Goal: Information Seeking & Learning: Learn about a topic

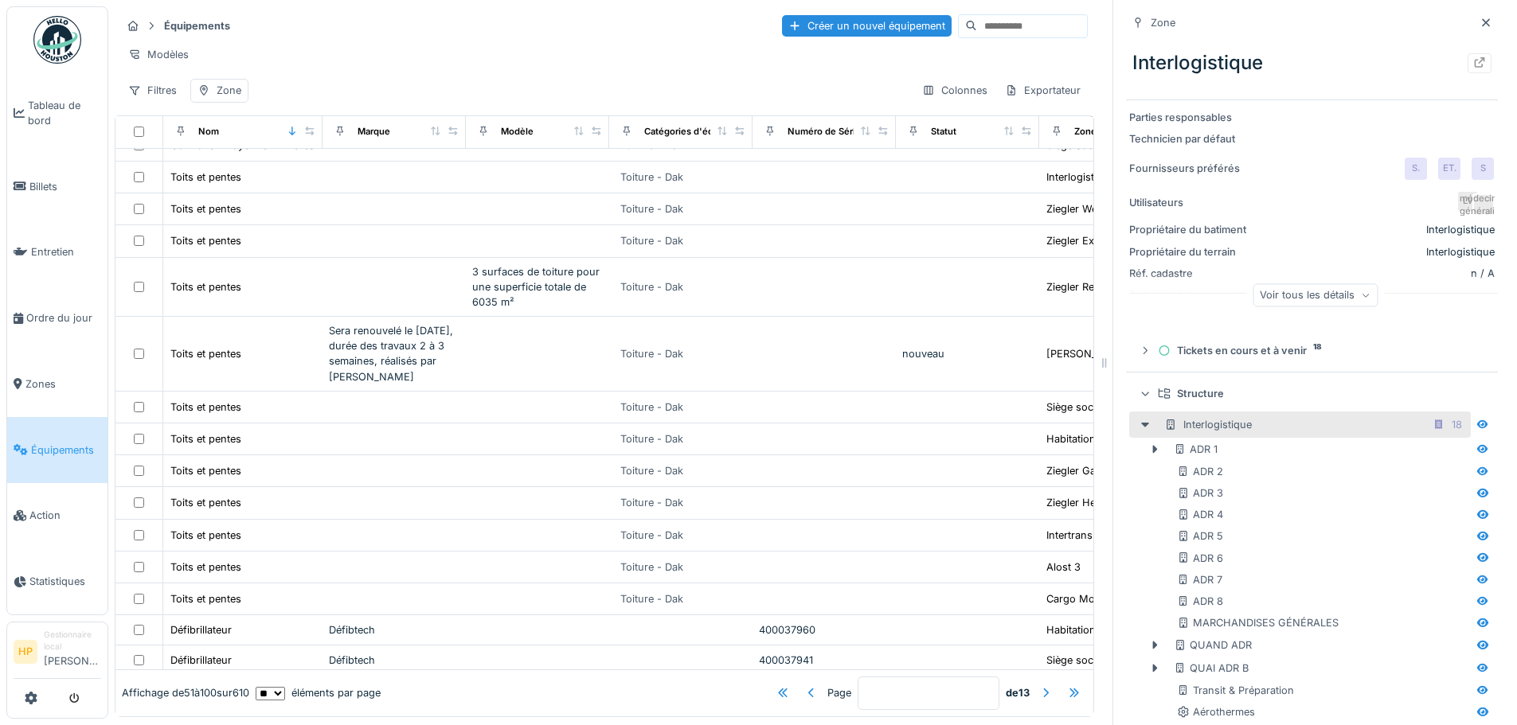
click at [1140, 387] on icon at bounding box center [1145, 393] width 10 height 13
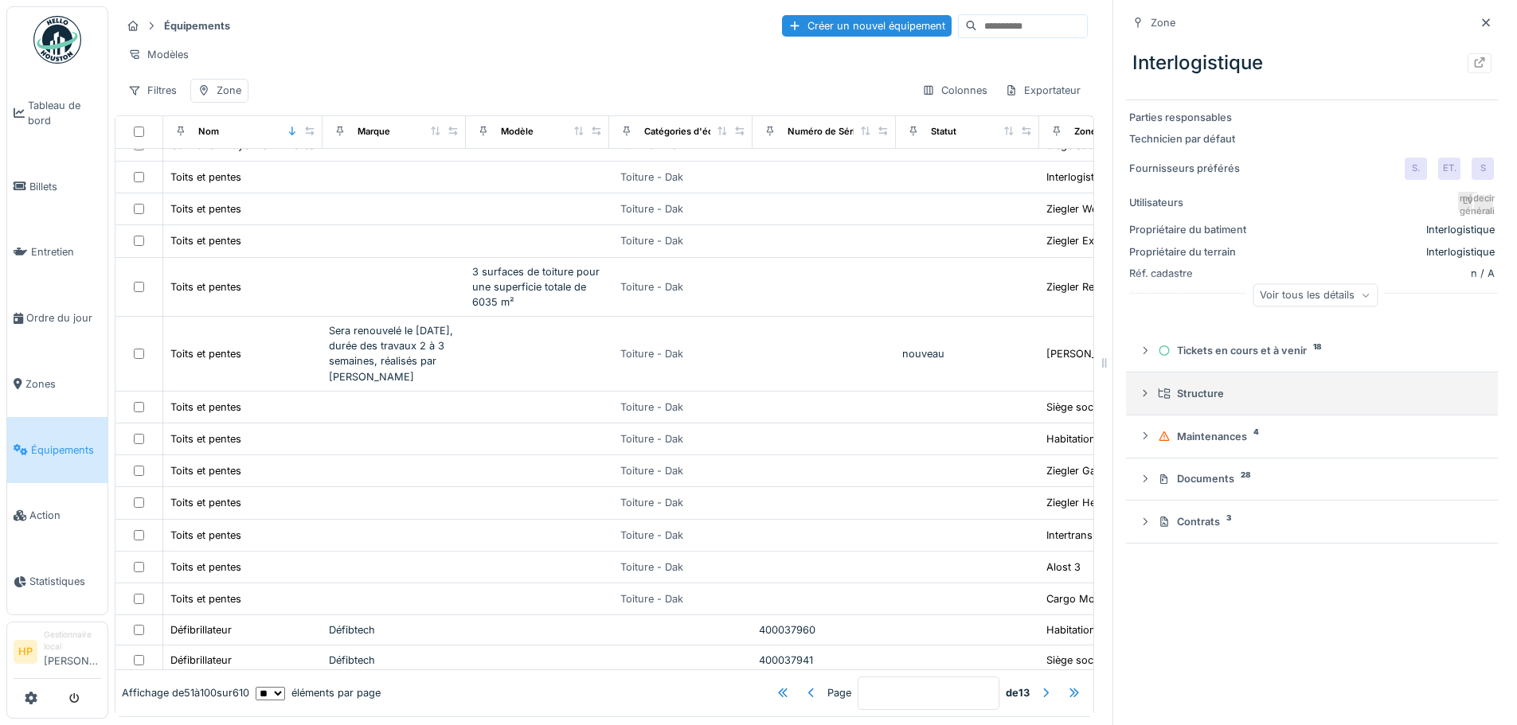
click at [1164, 386] on div "Structure" at bounding box center [1318, 393] width 321 height 15
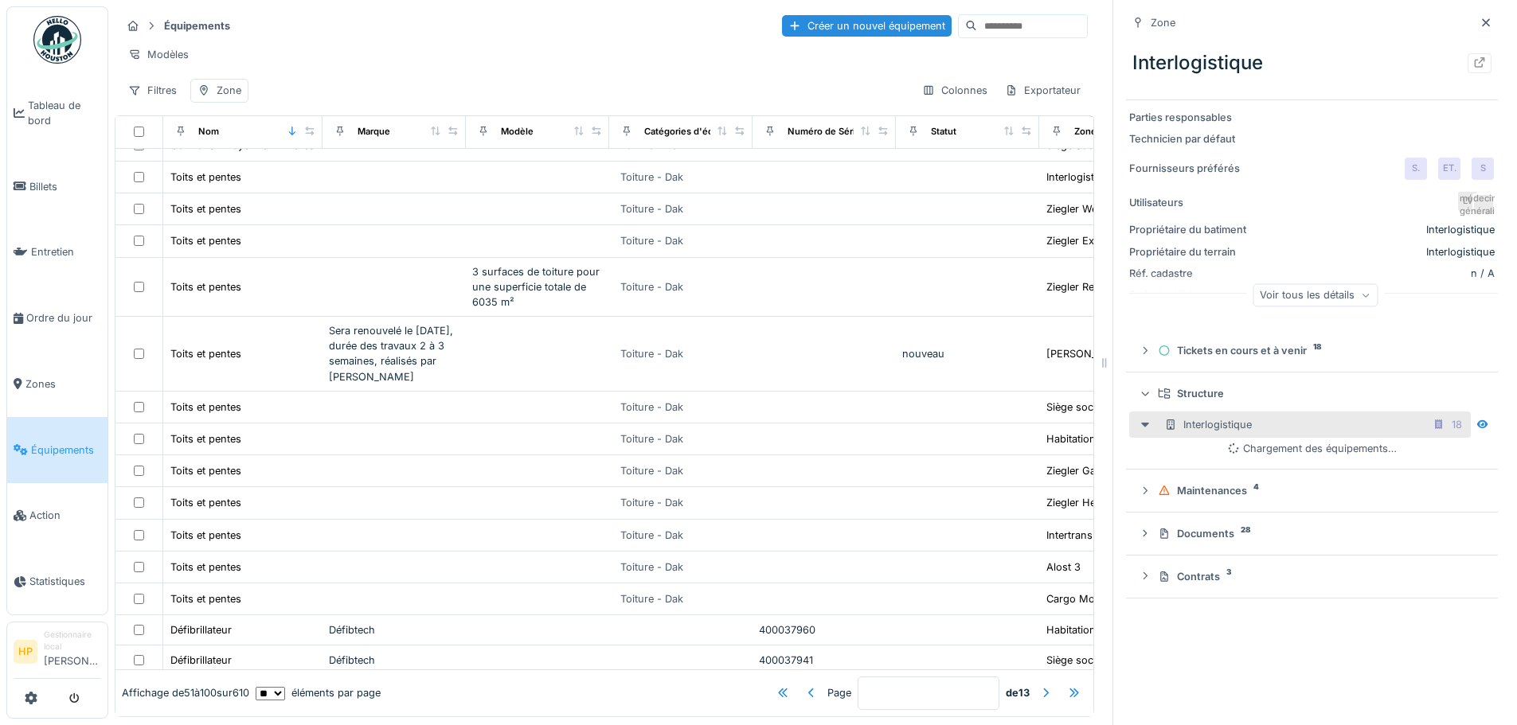
click at [1132, 416] on div at bounding box center [1144, 424] width 25 height 17
click at [1151, 417] on div "Interlogistique 18" at bounding box center [1300, 425] width 342 height 26
click at [1386, 418] on div "Interlogistique 18" at bounding box center [1315, 425] width 303 height 20
click at [1427, 417] on div "18" at bounding box center [1447, 425] width 41 height 20
click at [1137, 424] on div at bounding box center [1144, 424] width 25 height 17
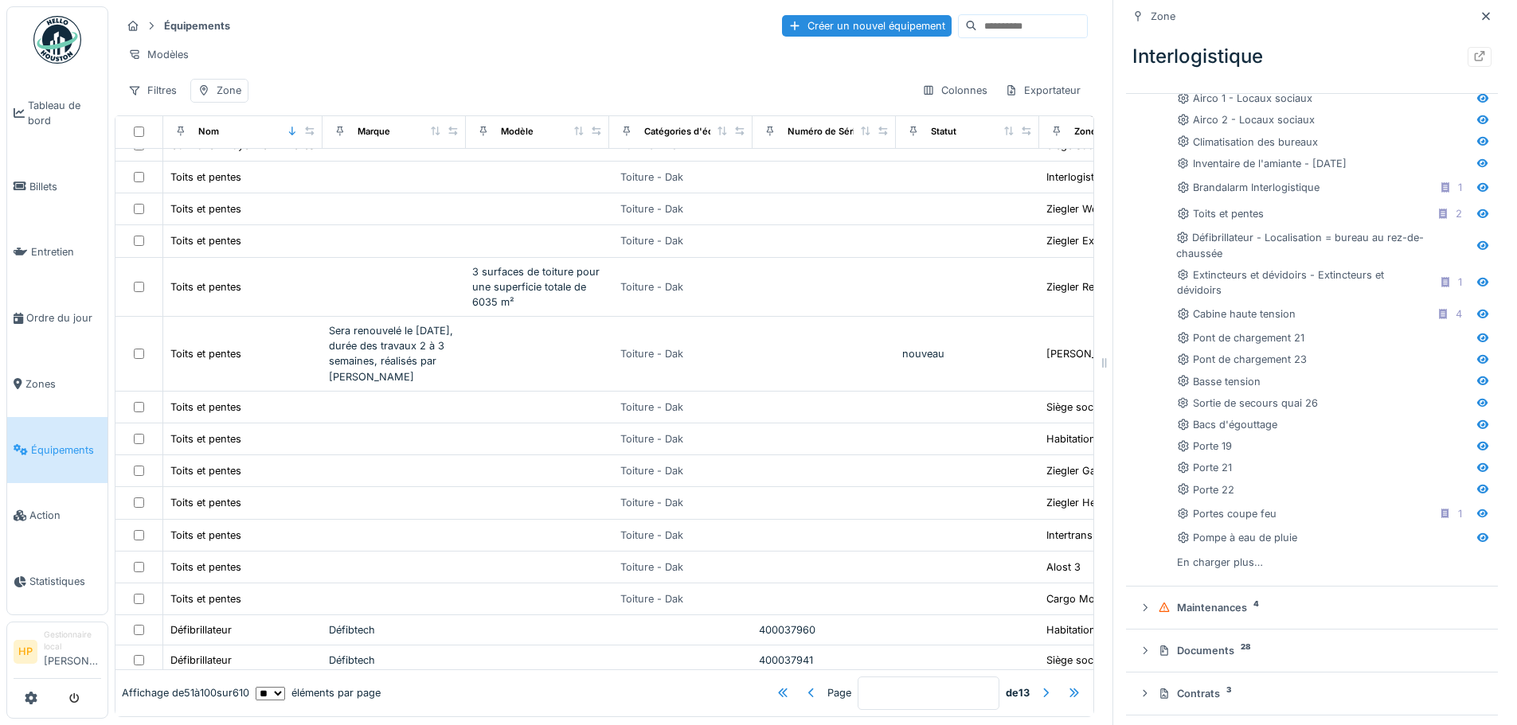
scroll to position [641, 0]
click at [1139, 686] on icon at bounding box center [1145, 691] width 13 height 10
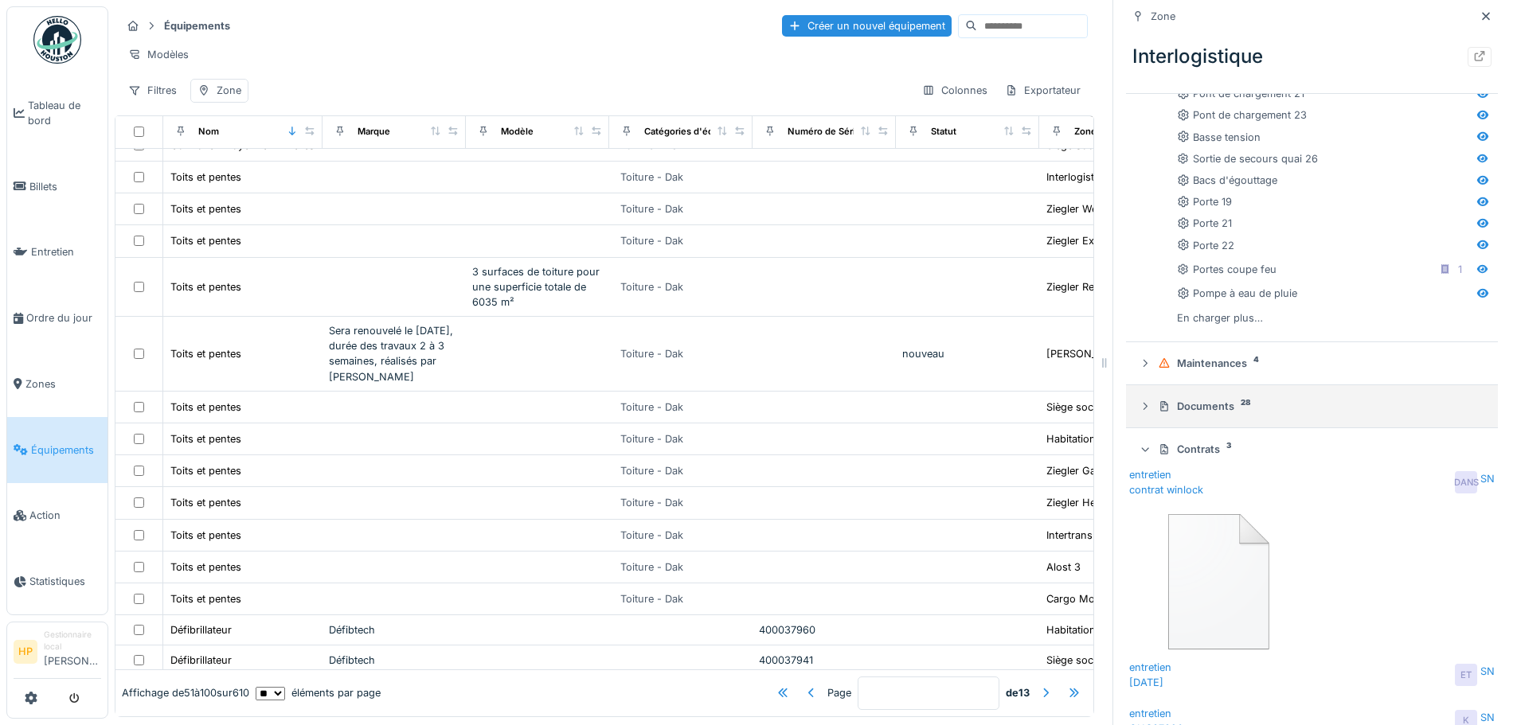
scroll to position [1039, 0]
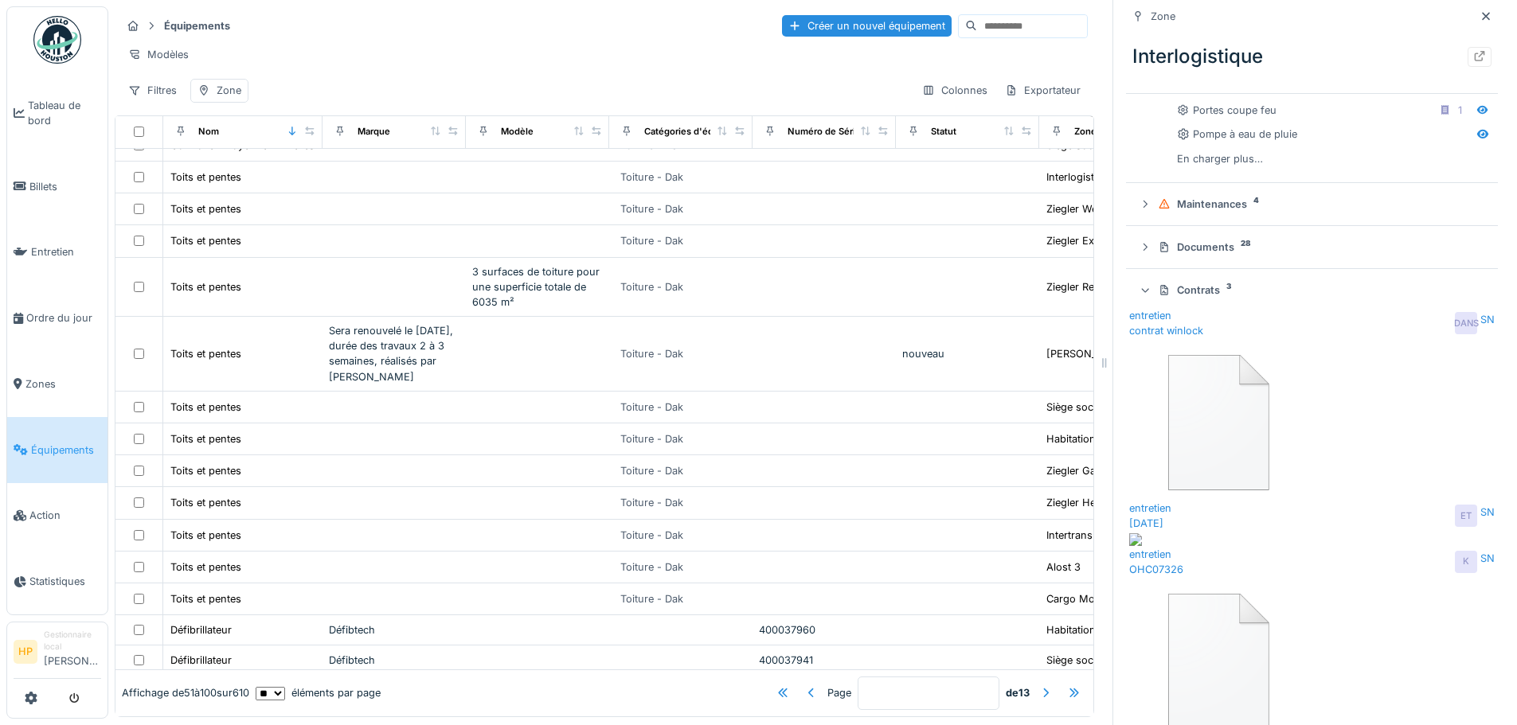
click at [1139, 377] on img at bounding box center [1214, 419] width 170 height 162
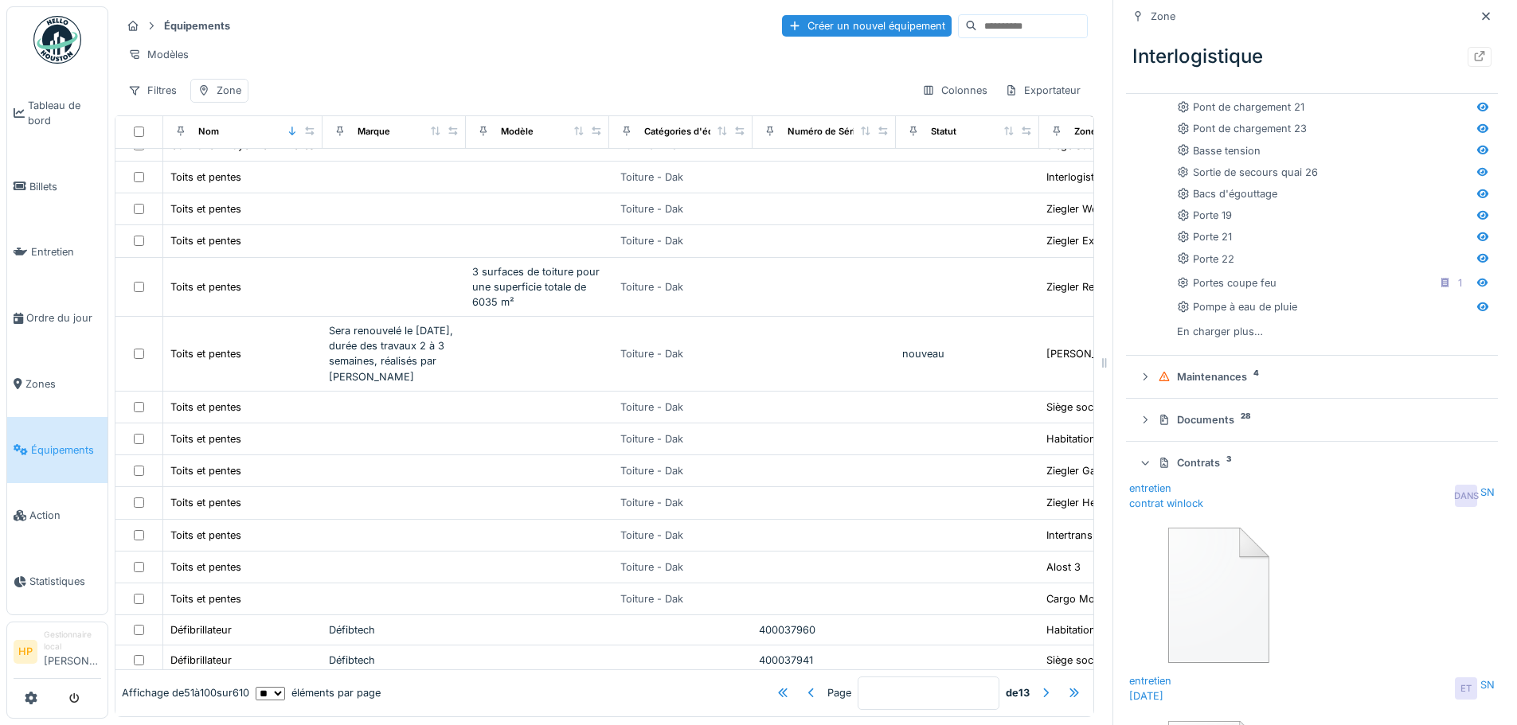
scroll to position [800, 0]
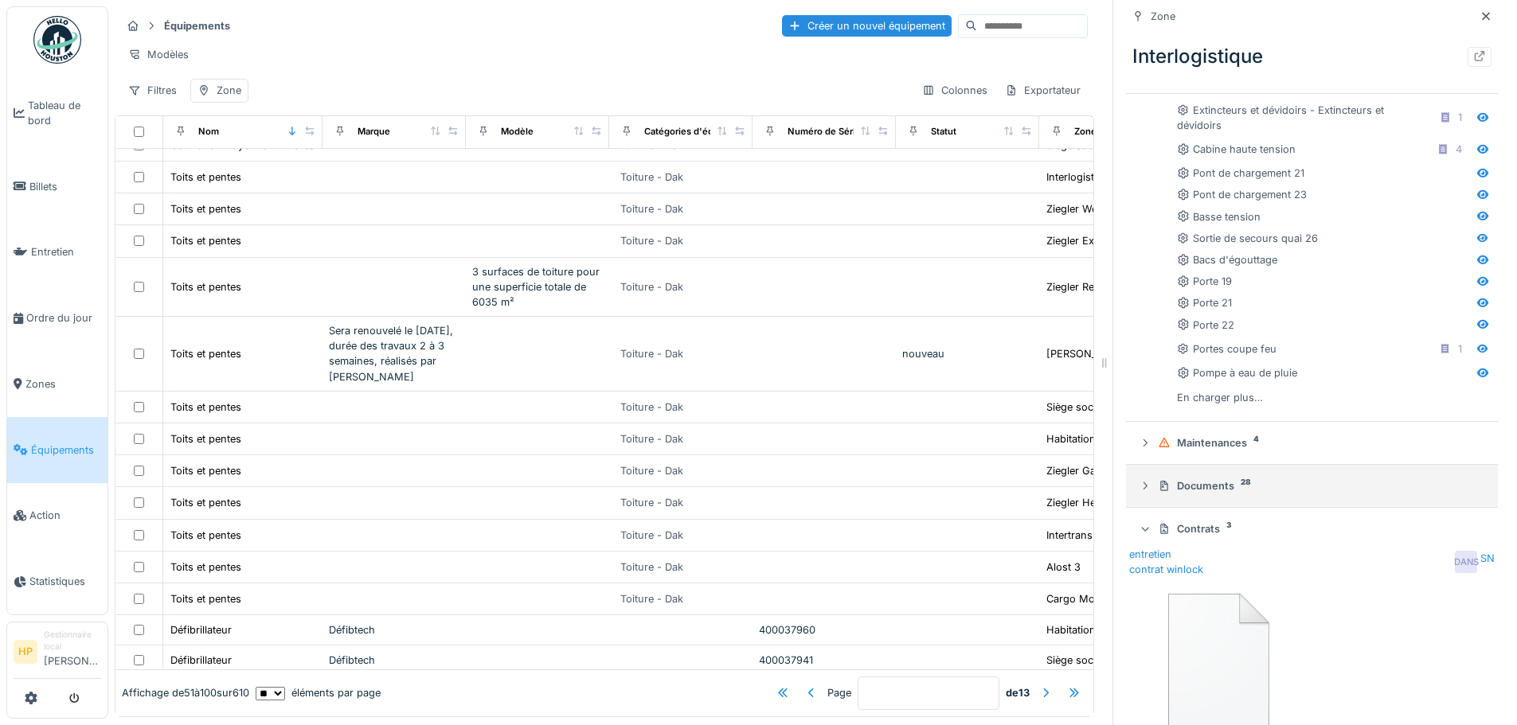
click at [1133, 487] on summary "Documents 28" at bounding box center [1311, 485] width 359 height 29
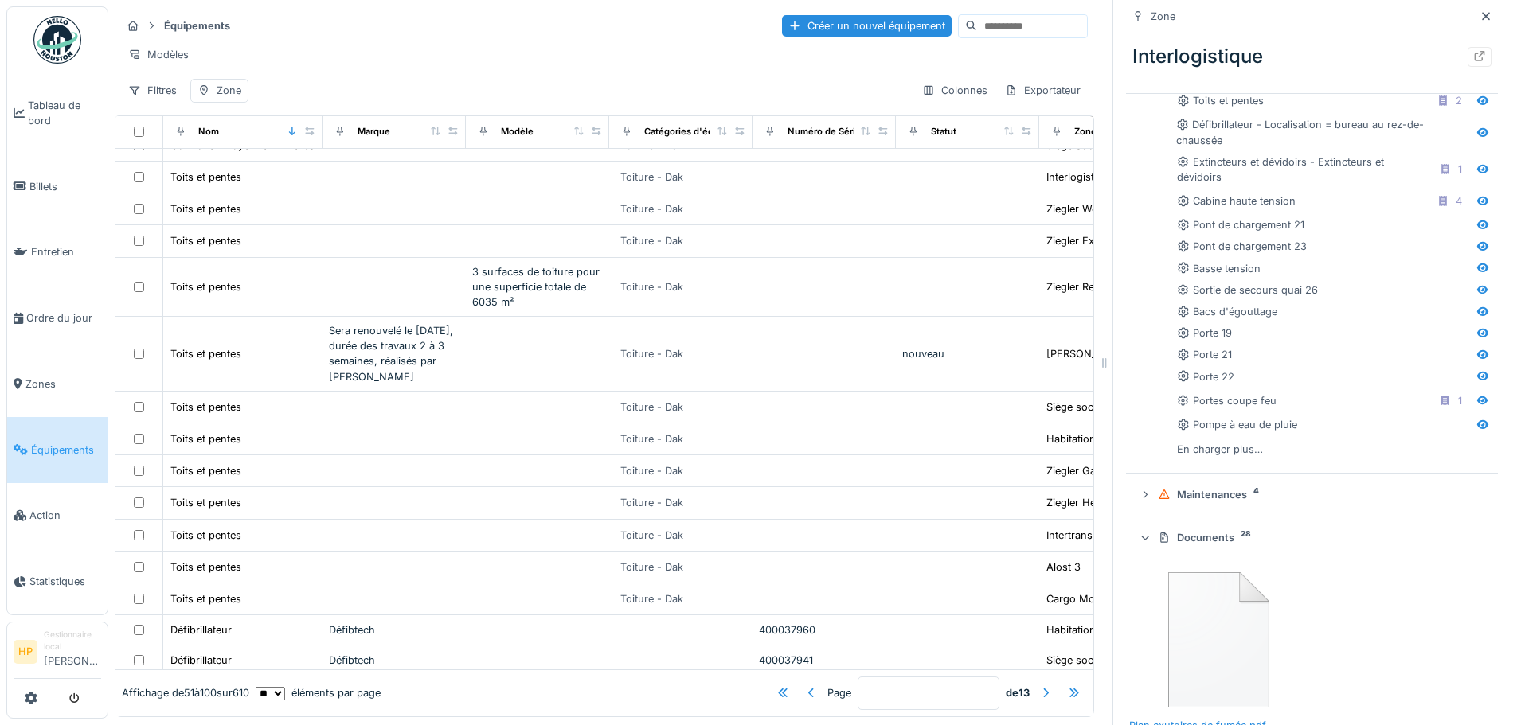
scroll to position [657, 0]
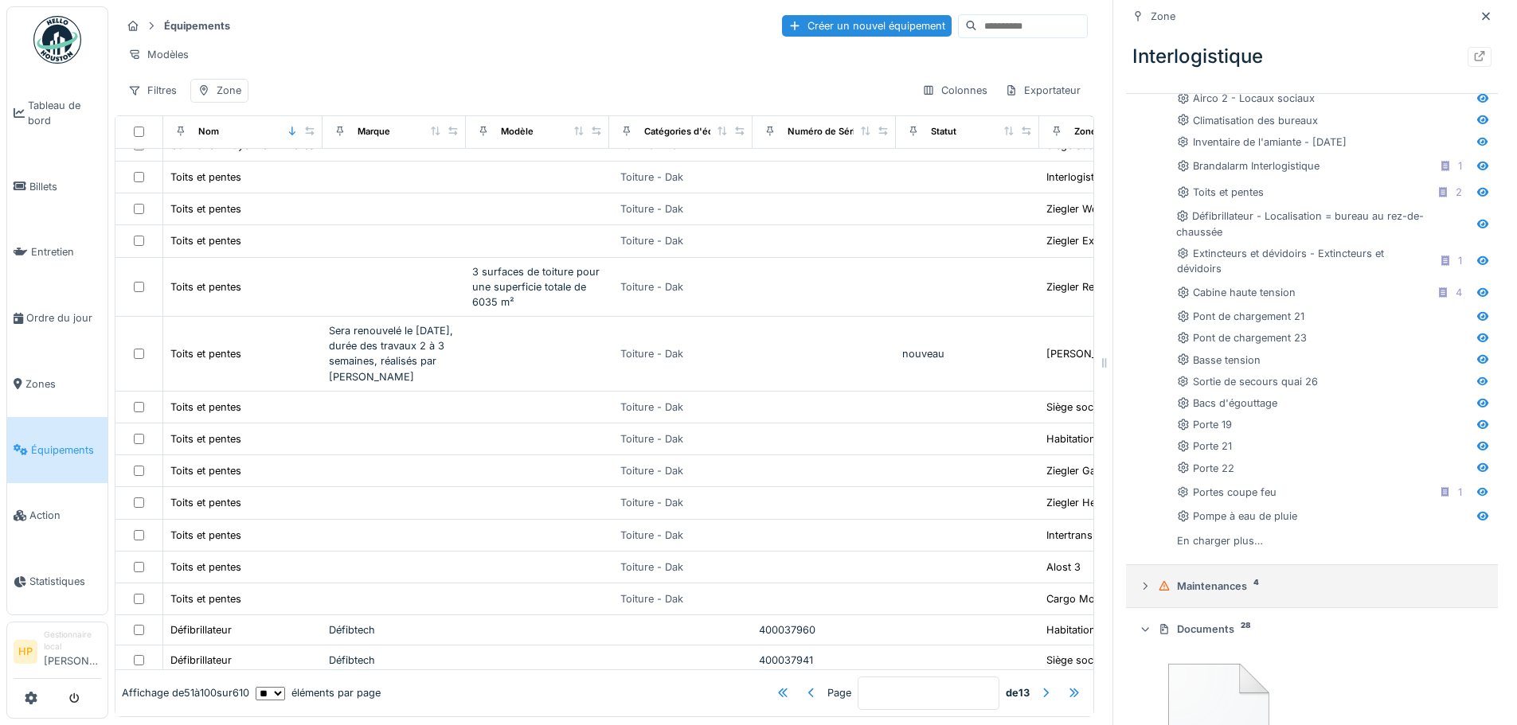
click at [1132, 578] on summary "Maintenances 4" at bounding box center [1311, 586] width 359 height 29
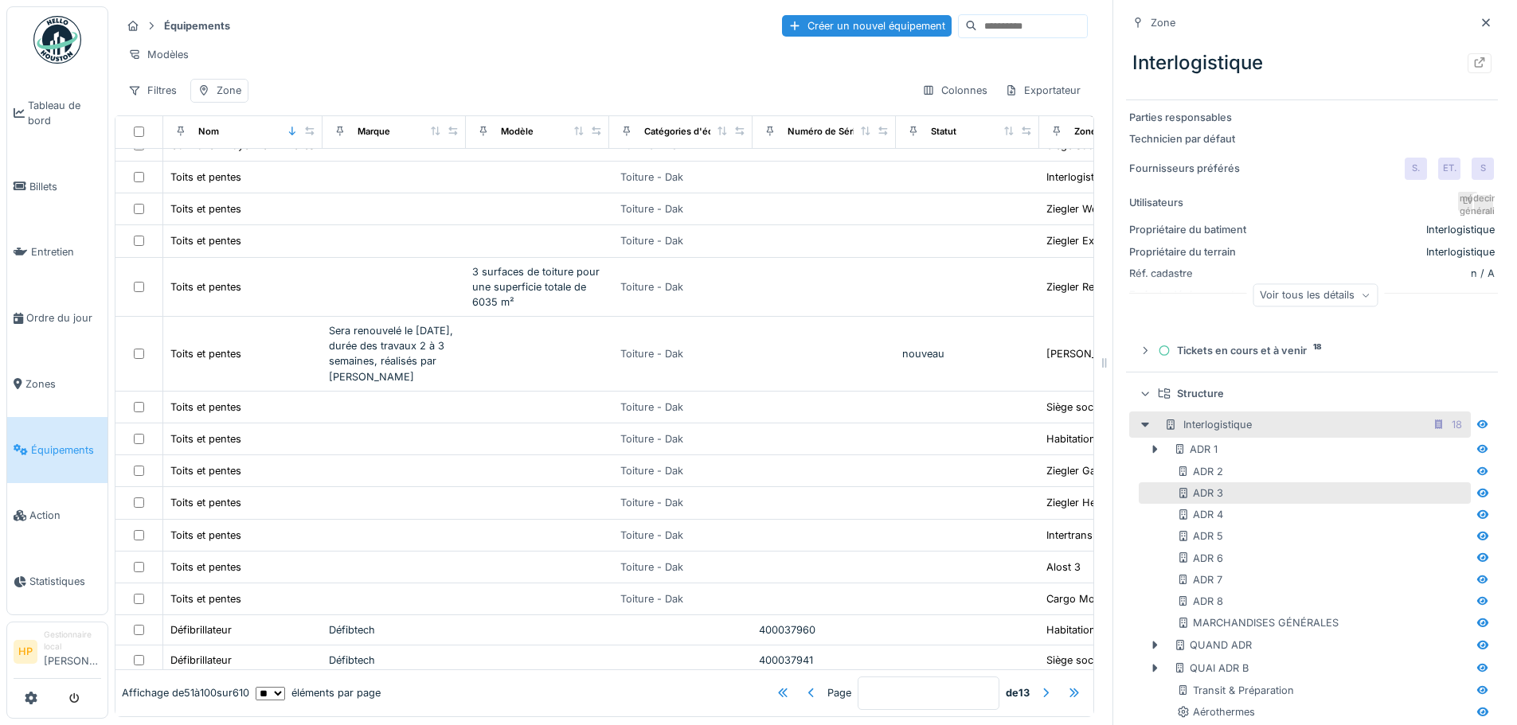
scroll to position [0, 0]
click at [1140, 394] on icon at bounding box center [1145, 393] width 10 height 13
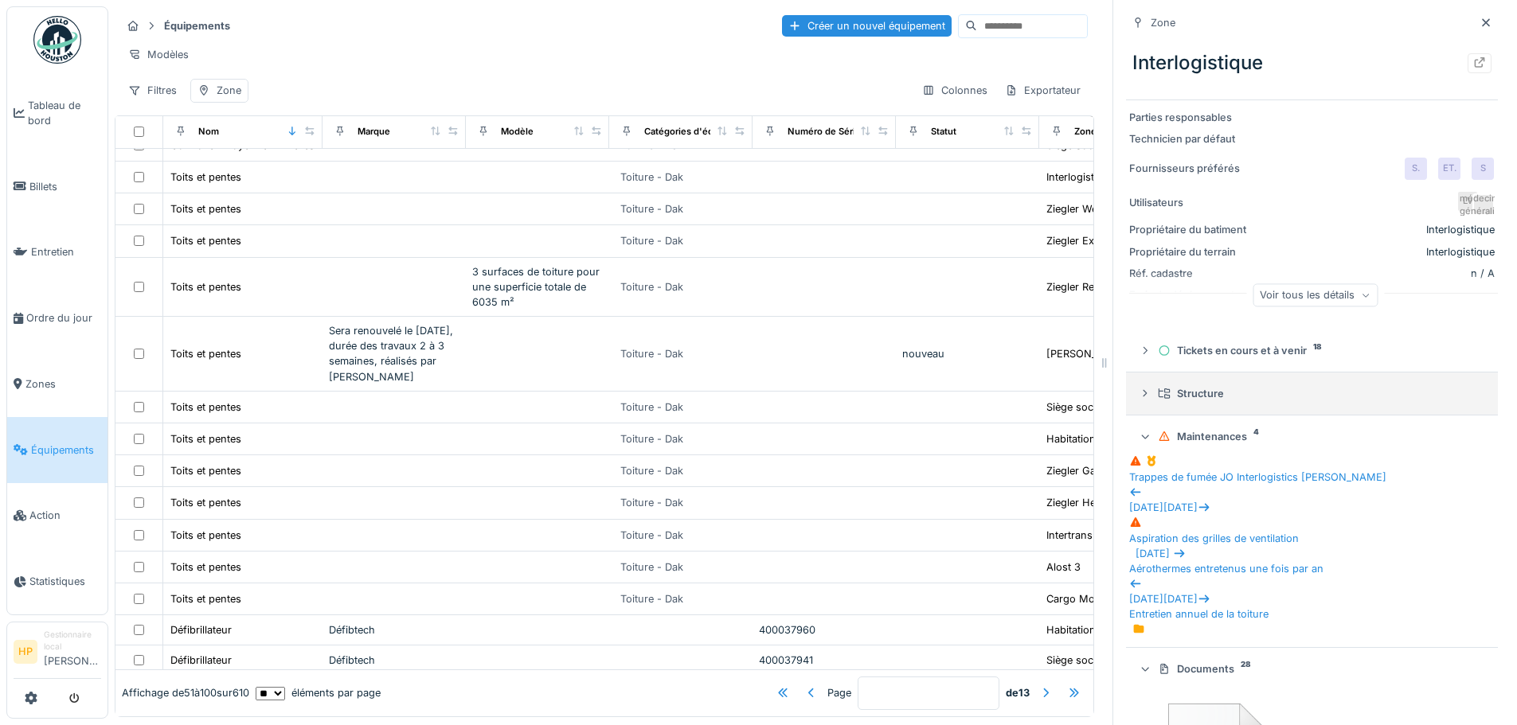
click at [1177, 397] on font "Structure" at bounding box center [1200, 394] width 47 height 12
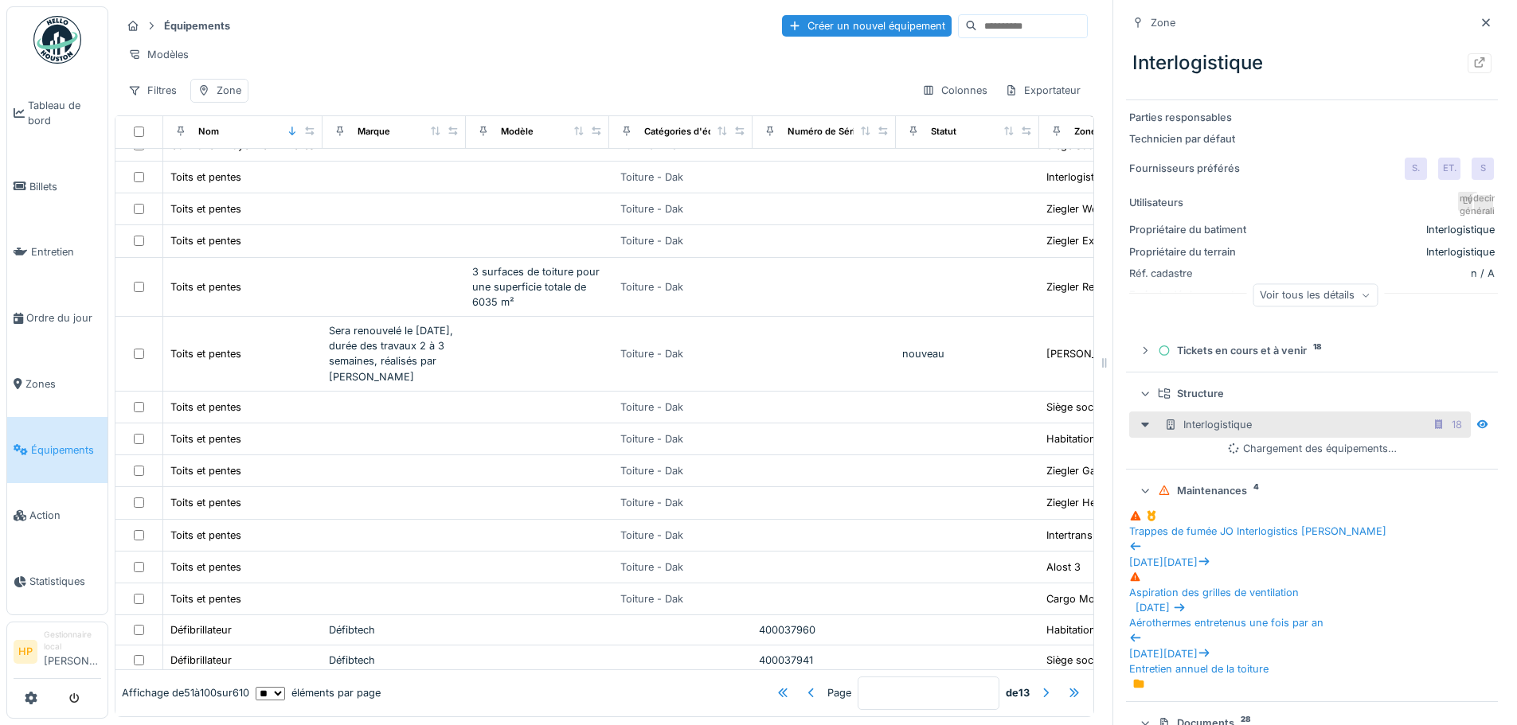
scroll to position [1263, 0]
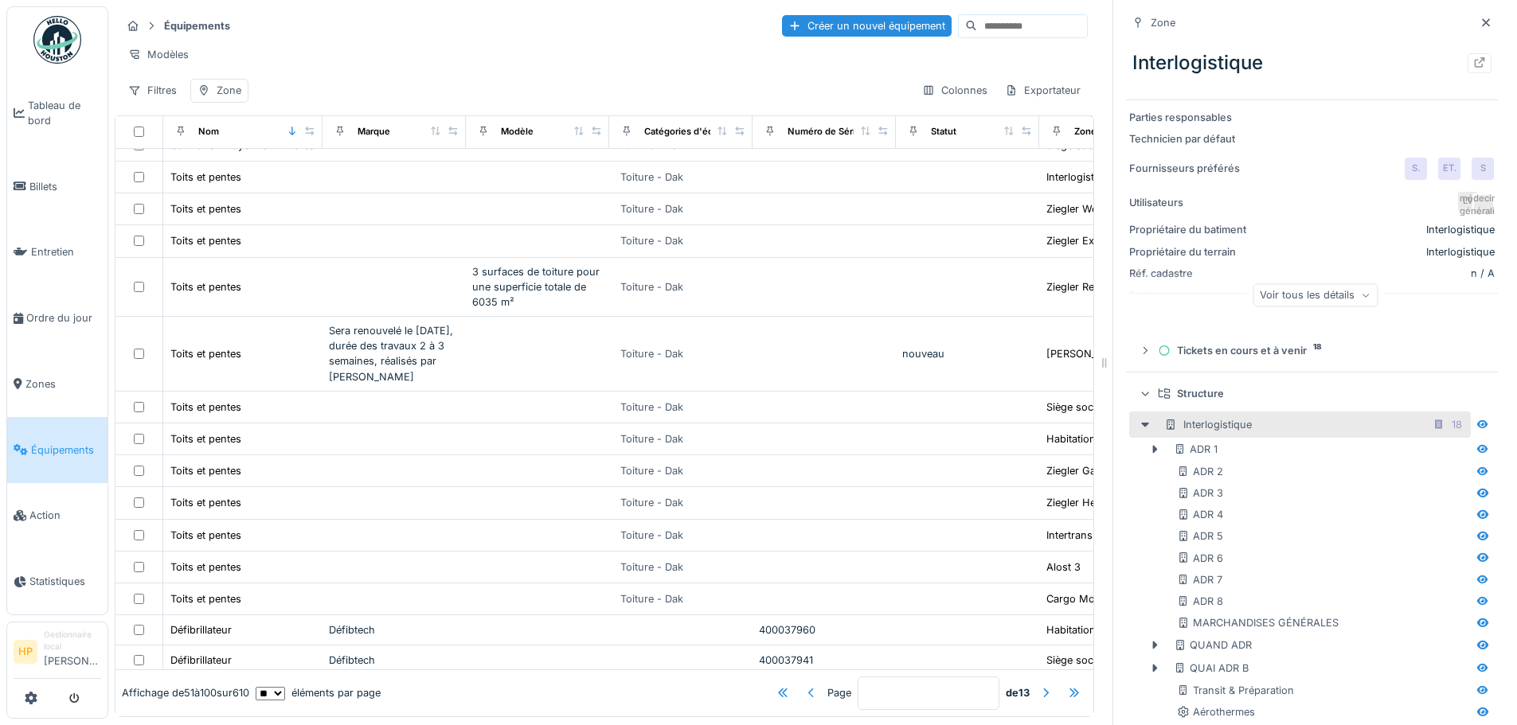
click at [799, 682] on div at bounding box center [811, 692] width 25 height 21
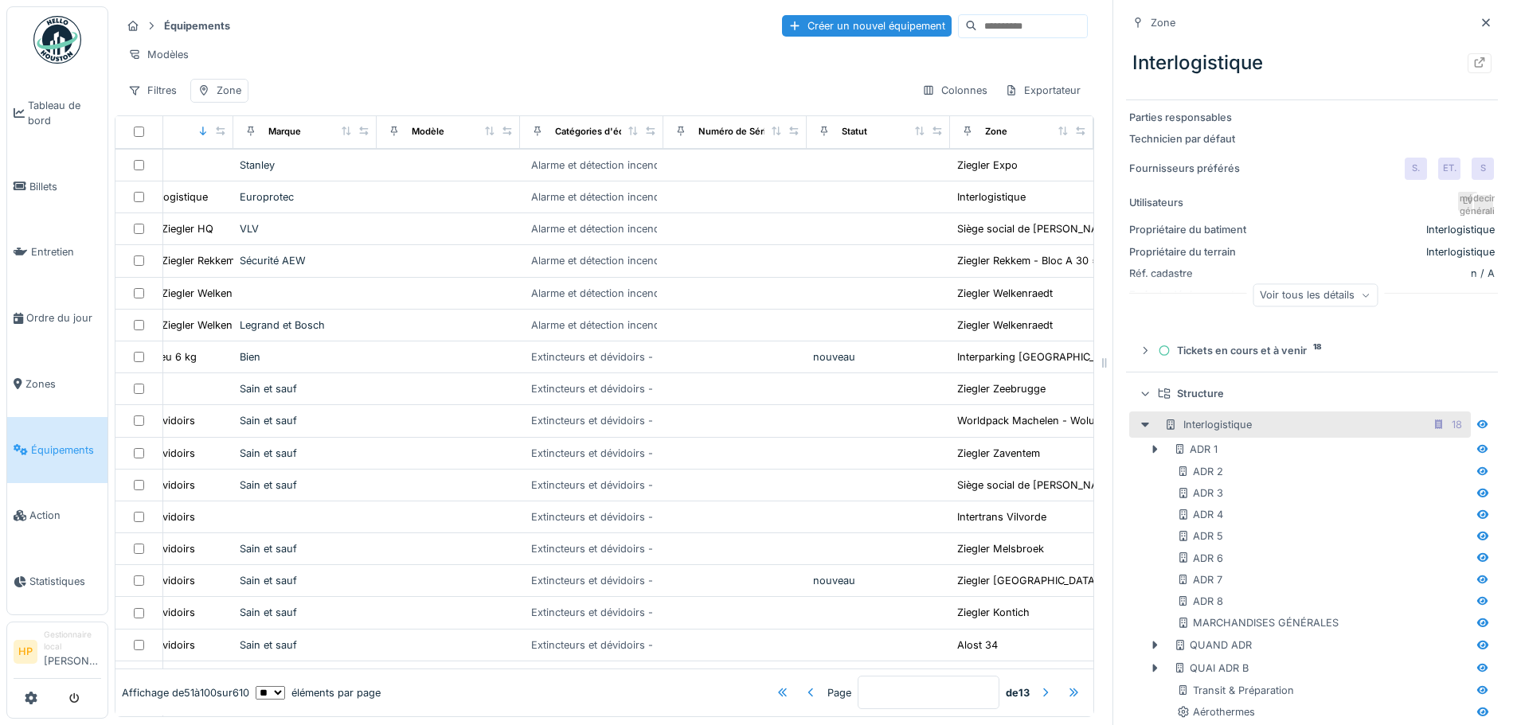
scroll to position [626, 125]
click at [799, 682] on div at bounding box center [811, 692] width 25 height 21
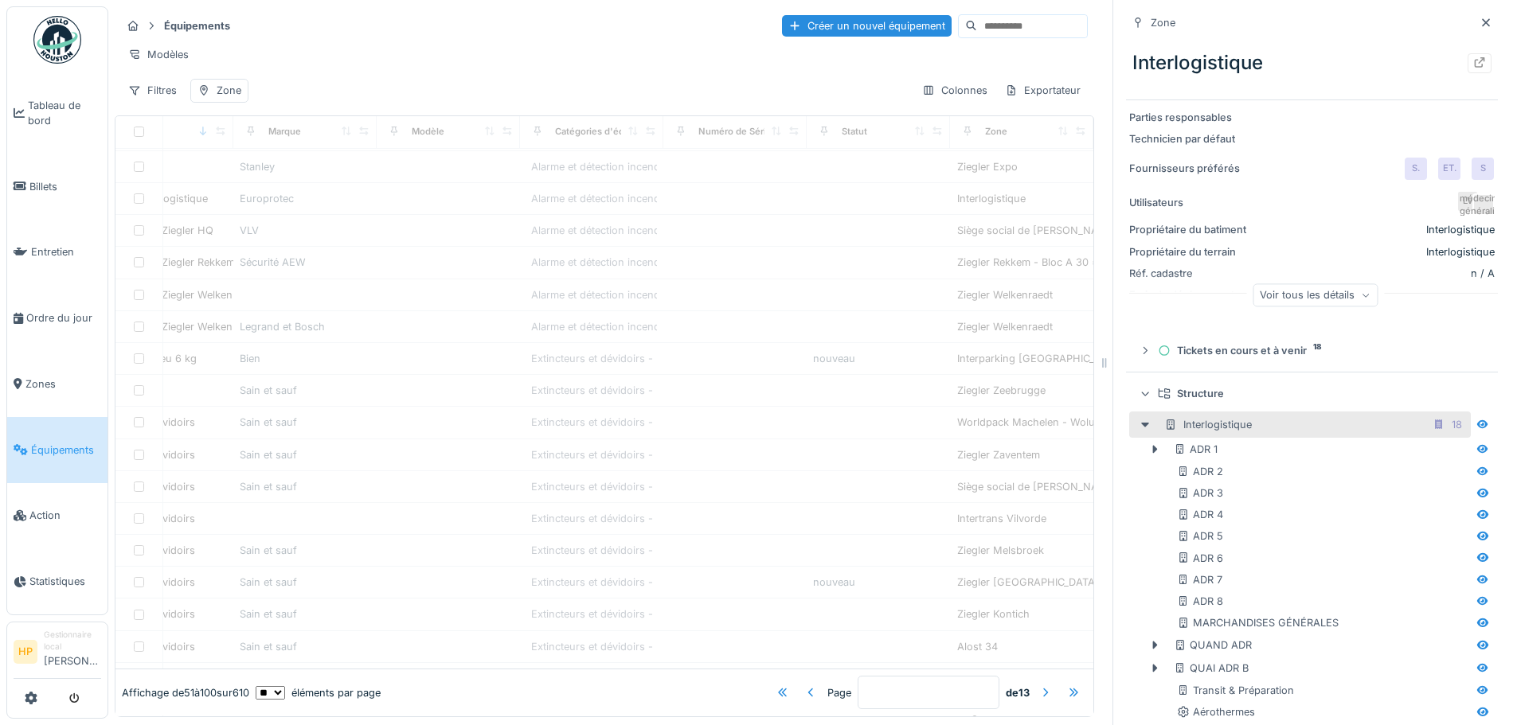
type input "*"
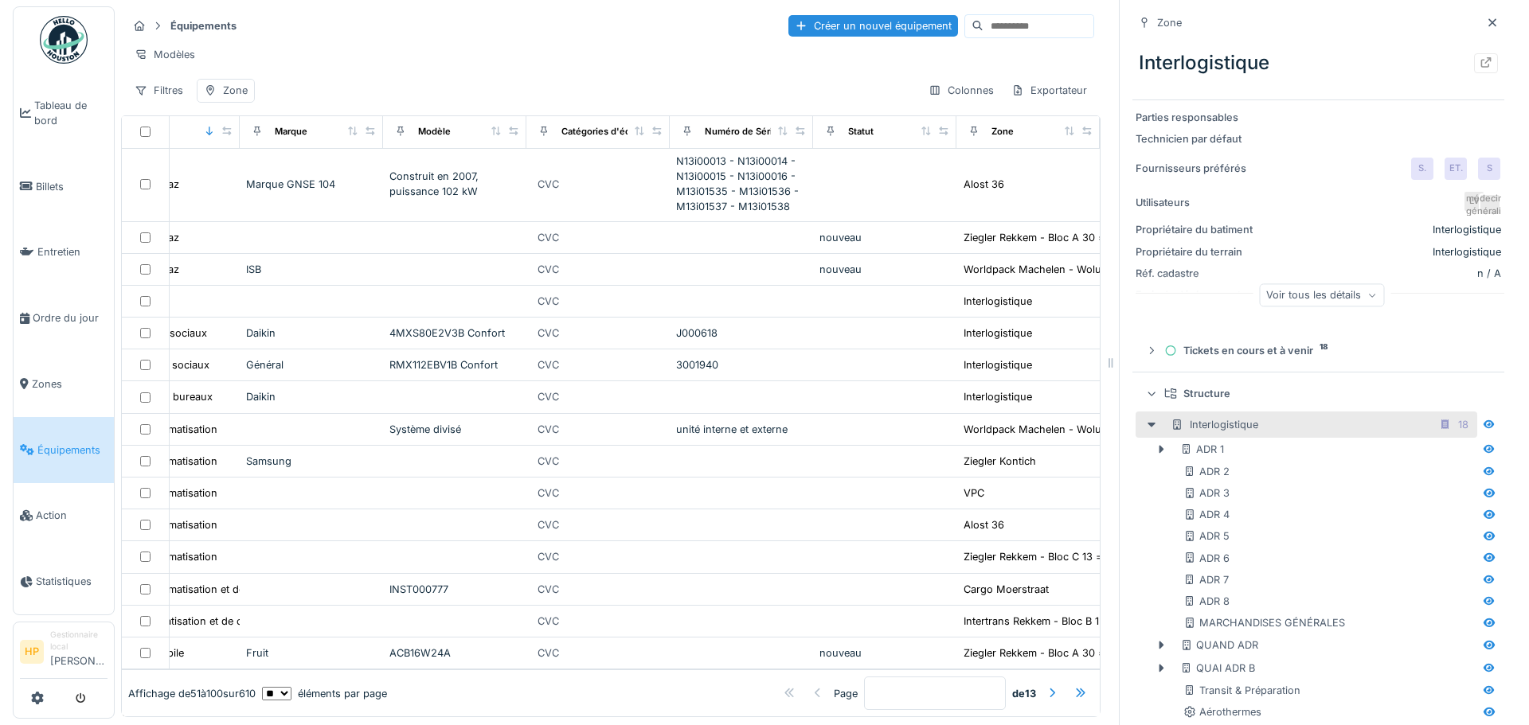
scroll to position [557, 125]
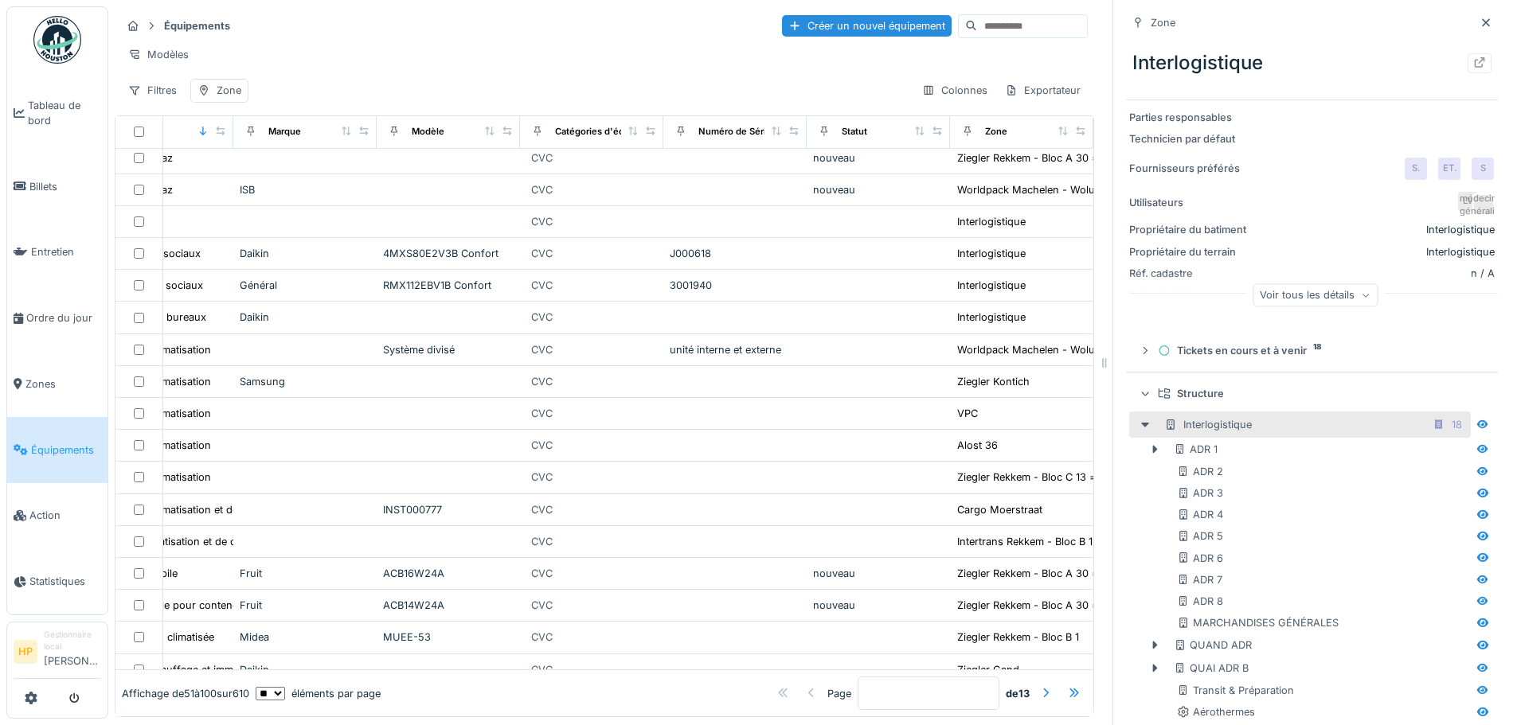
click at [1158, 397] on icon at bounding box center [1164, 394] width 13 height 10
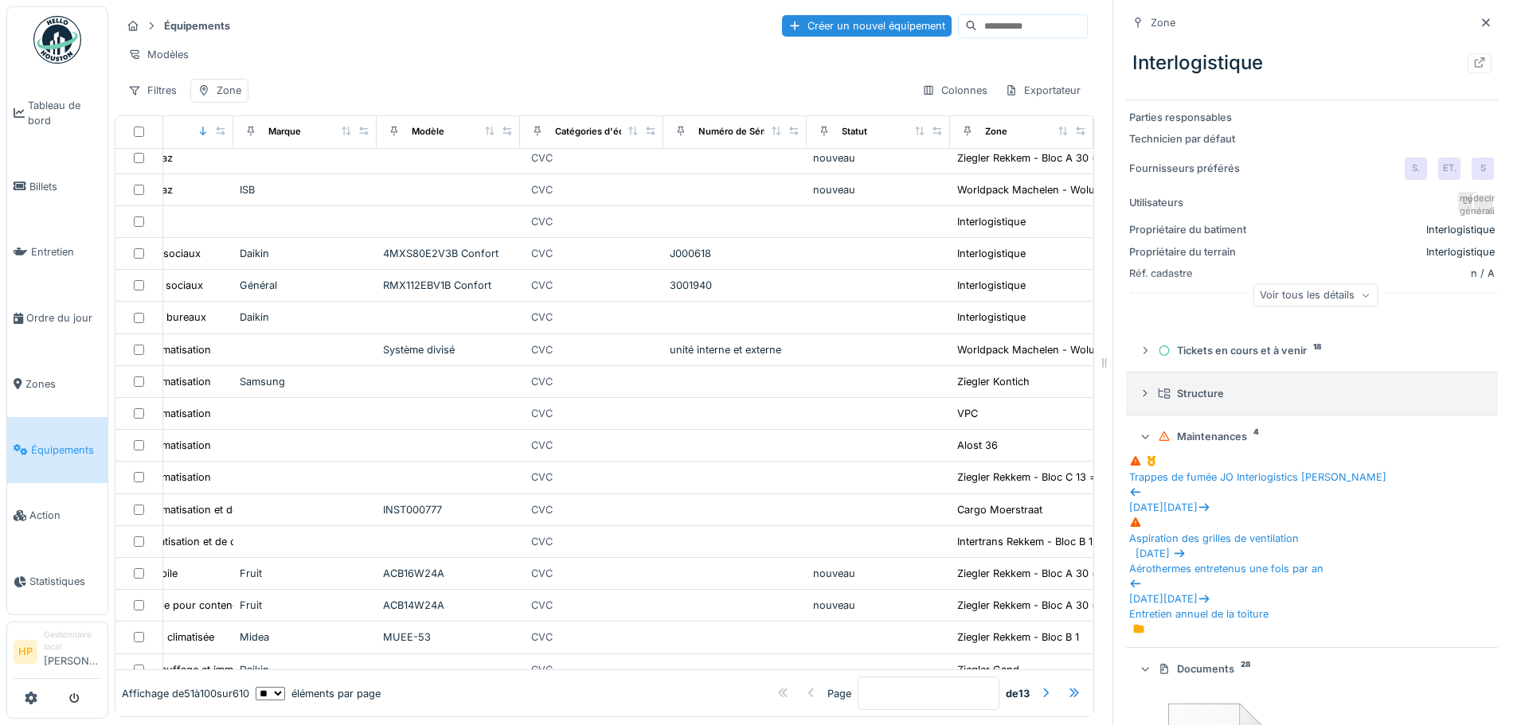
click at [1158, 397] on icon at bounding box center [1164, 394] width 13 height 10
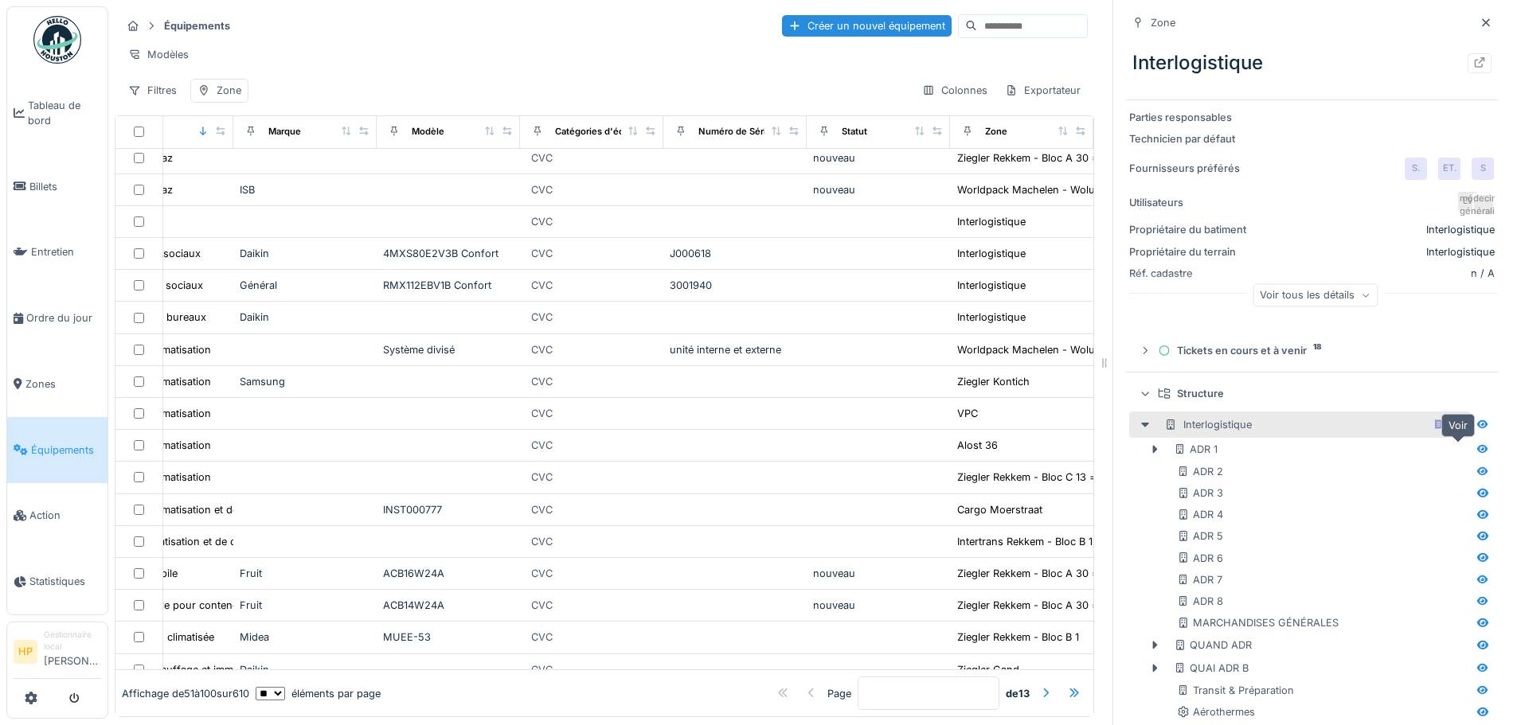
click at [1476, 451] on icon at bounding box center [1482, 449] width 13 height 10
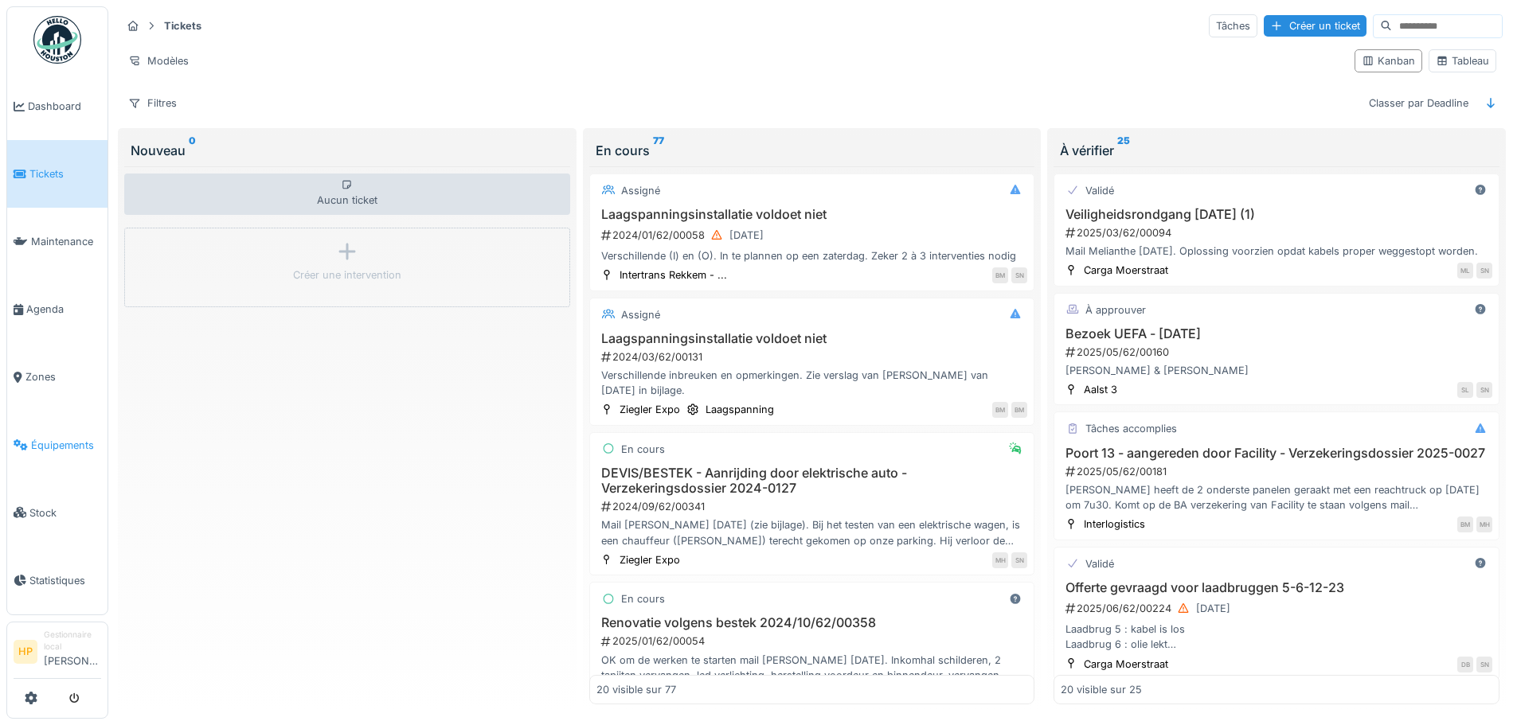
click at [80, 438] on span "Équipements" at bounding box center [66, 445] width 70 height 15
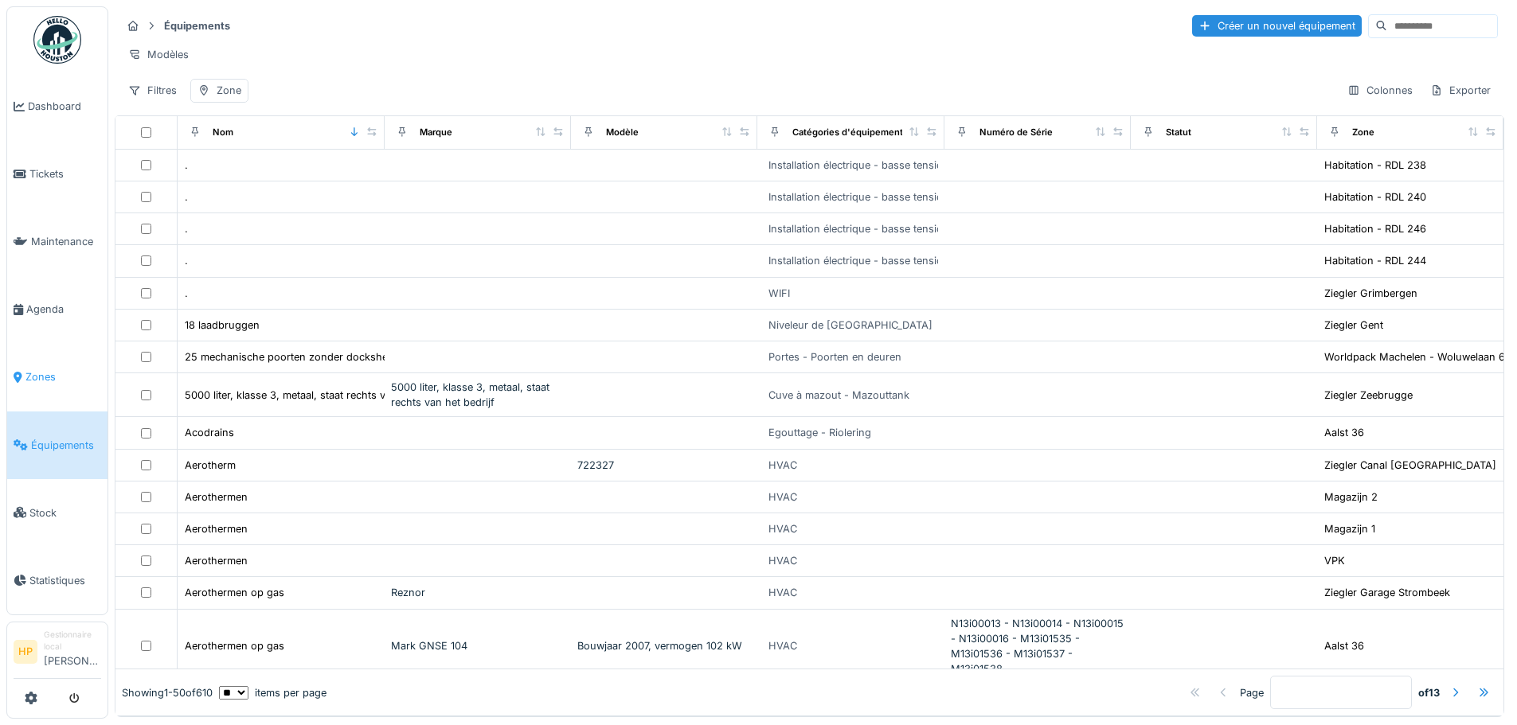
click at [29, 354] on link "Zones" at bounding box center [57, 378] width 100 height 68
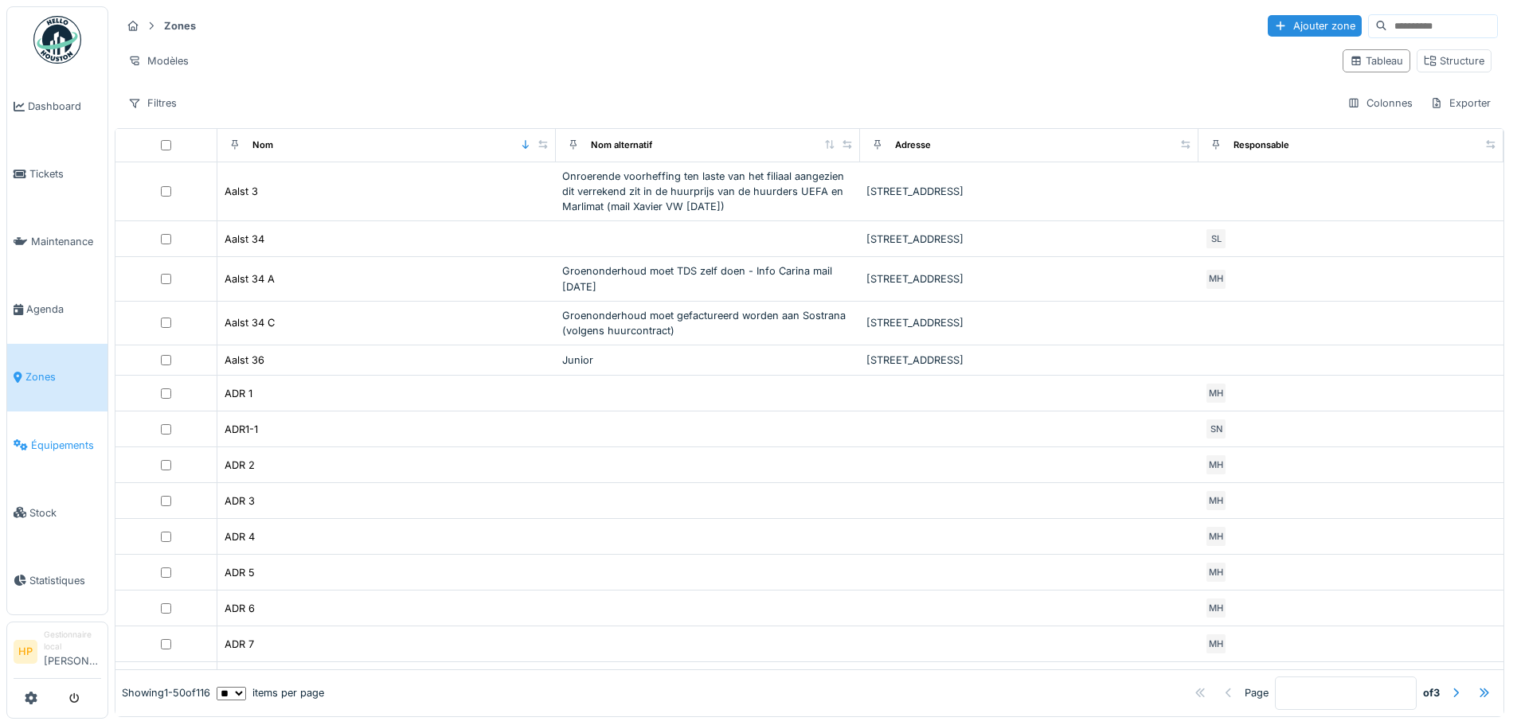
click at [49, 438] on span "Équipements" at bounding box center [66, 445] width 70 height 15
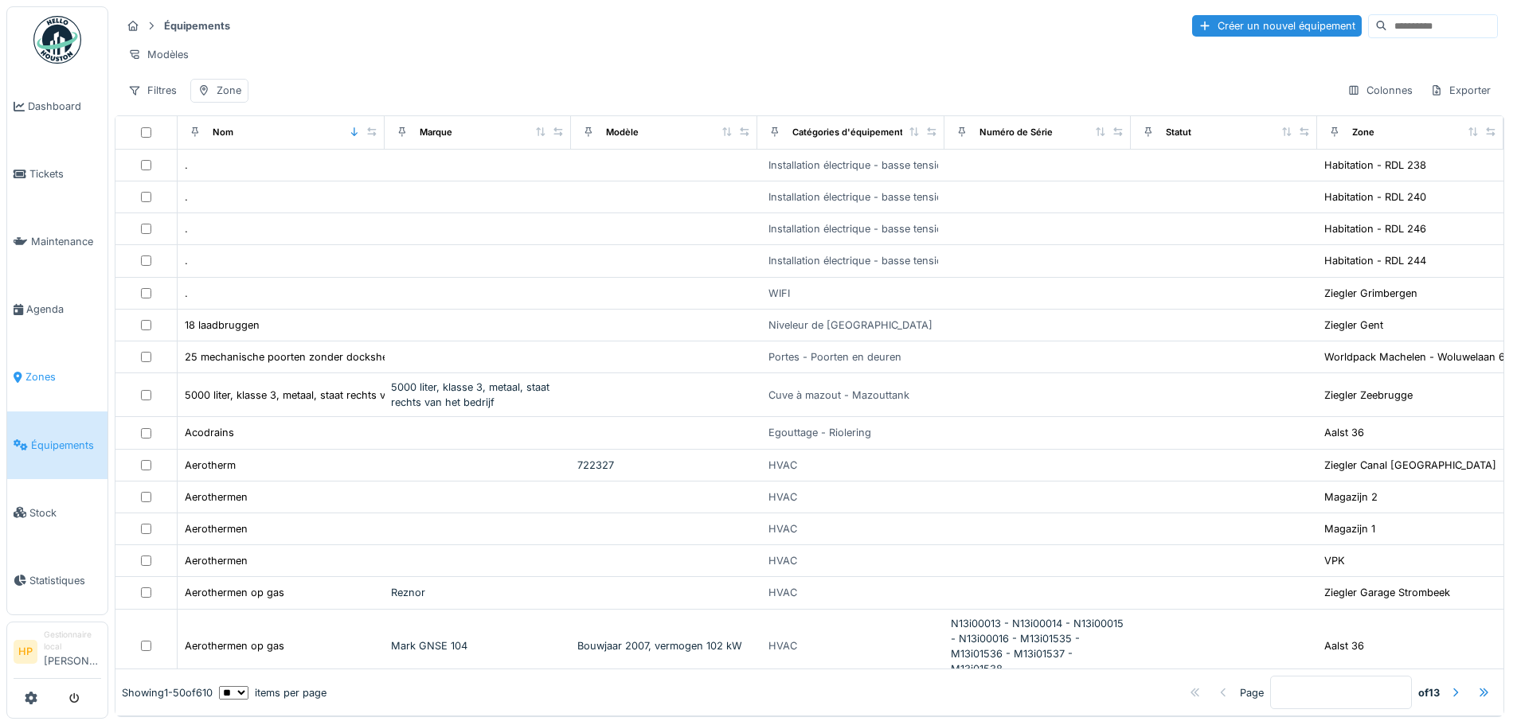
click at [29, 371] on span "Zones" at bounding box center [63, 376] width 76 height 15
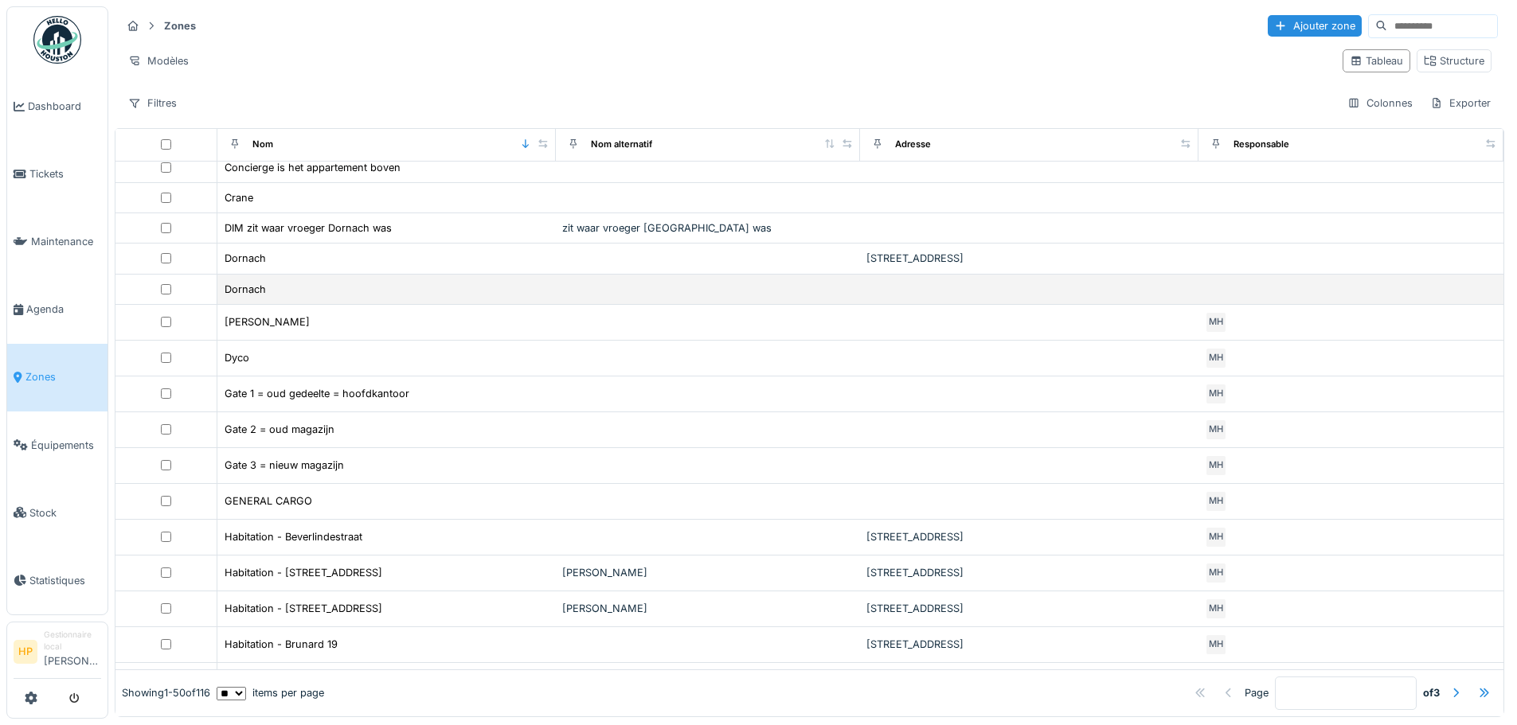
click at [307, 281] on div "Dornach" at bounding box center [387, 289] width 326 height 17
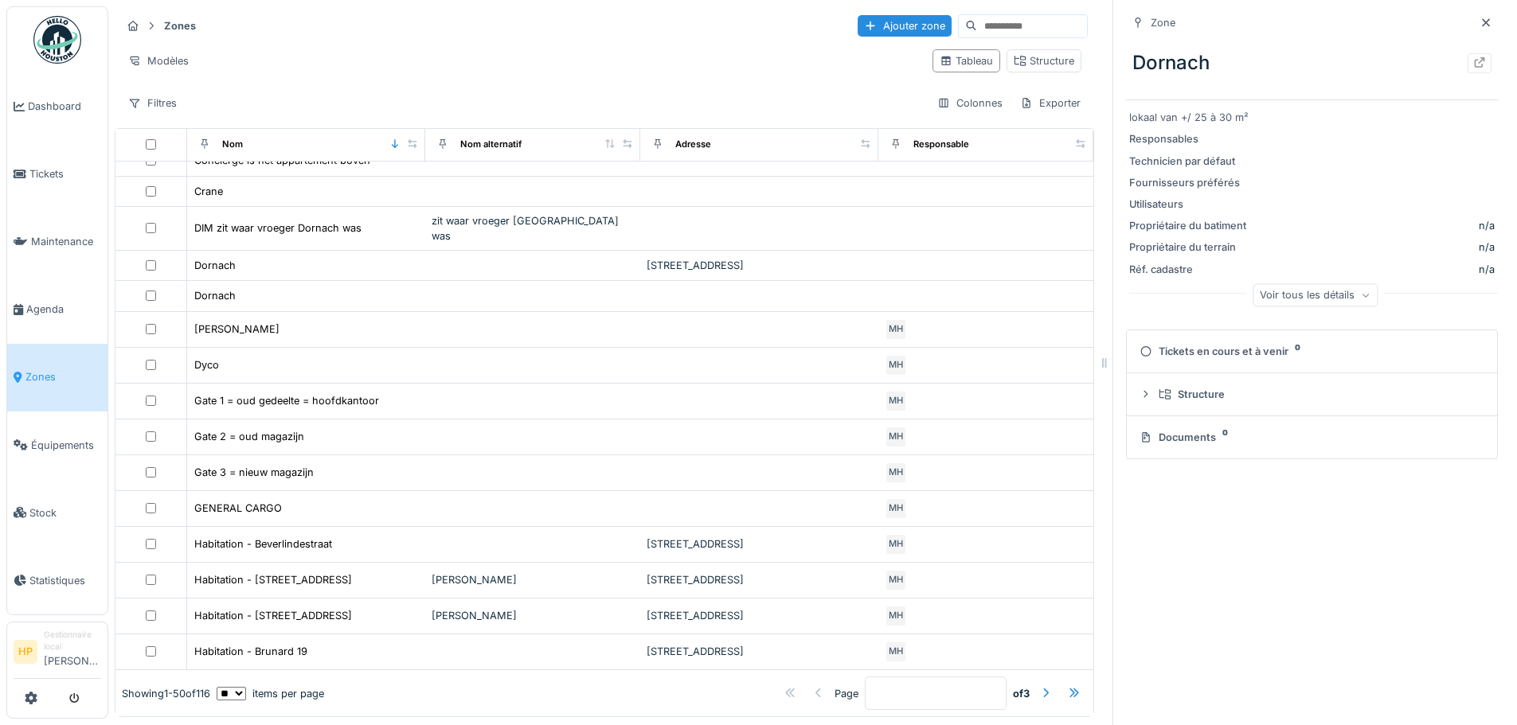
scroll to position [12, 0]
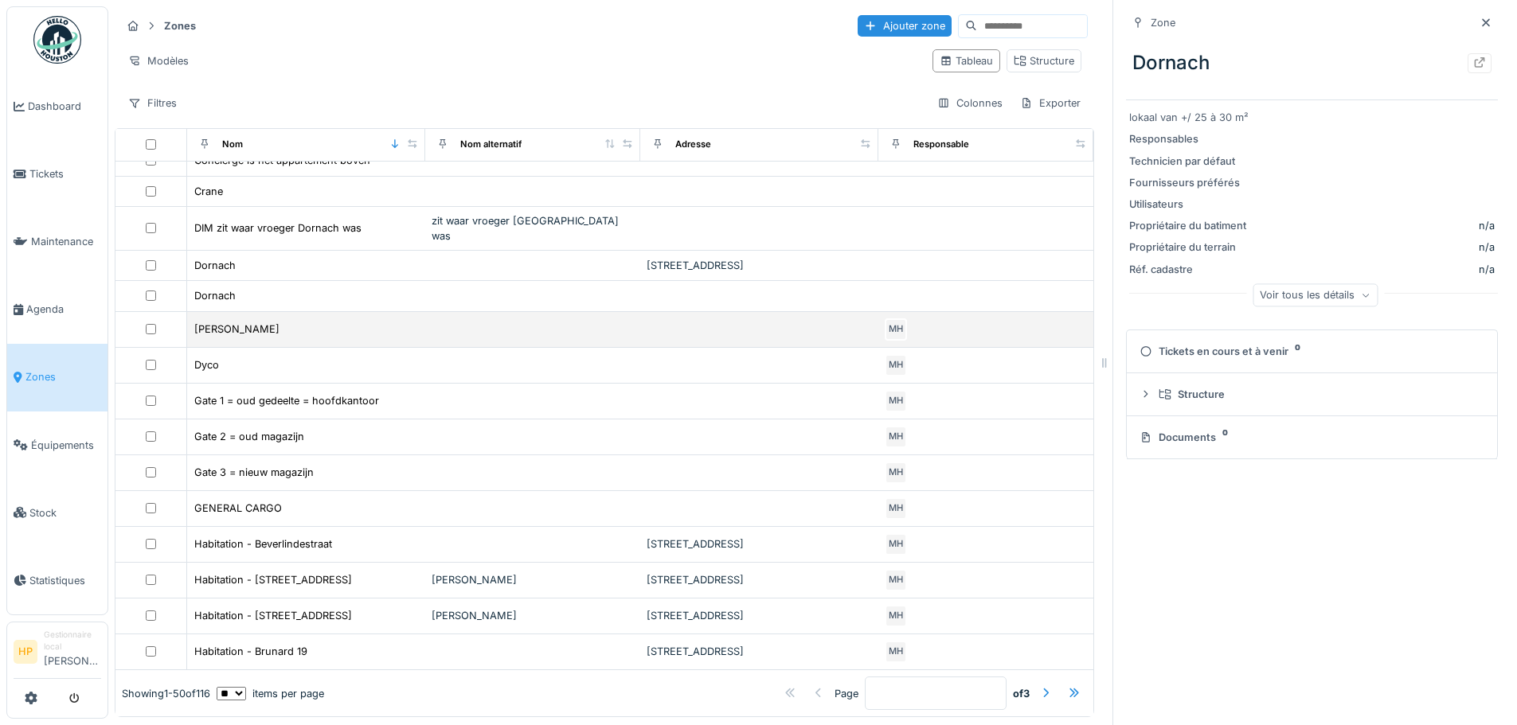
click at [290, 315] on td "[PERSON_NAME]" at bounding box center [306, 330] width 239 height 36
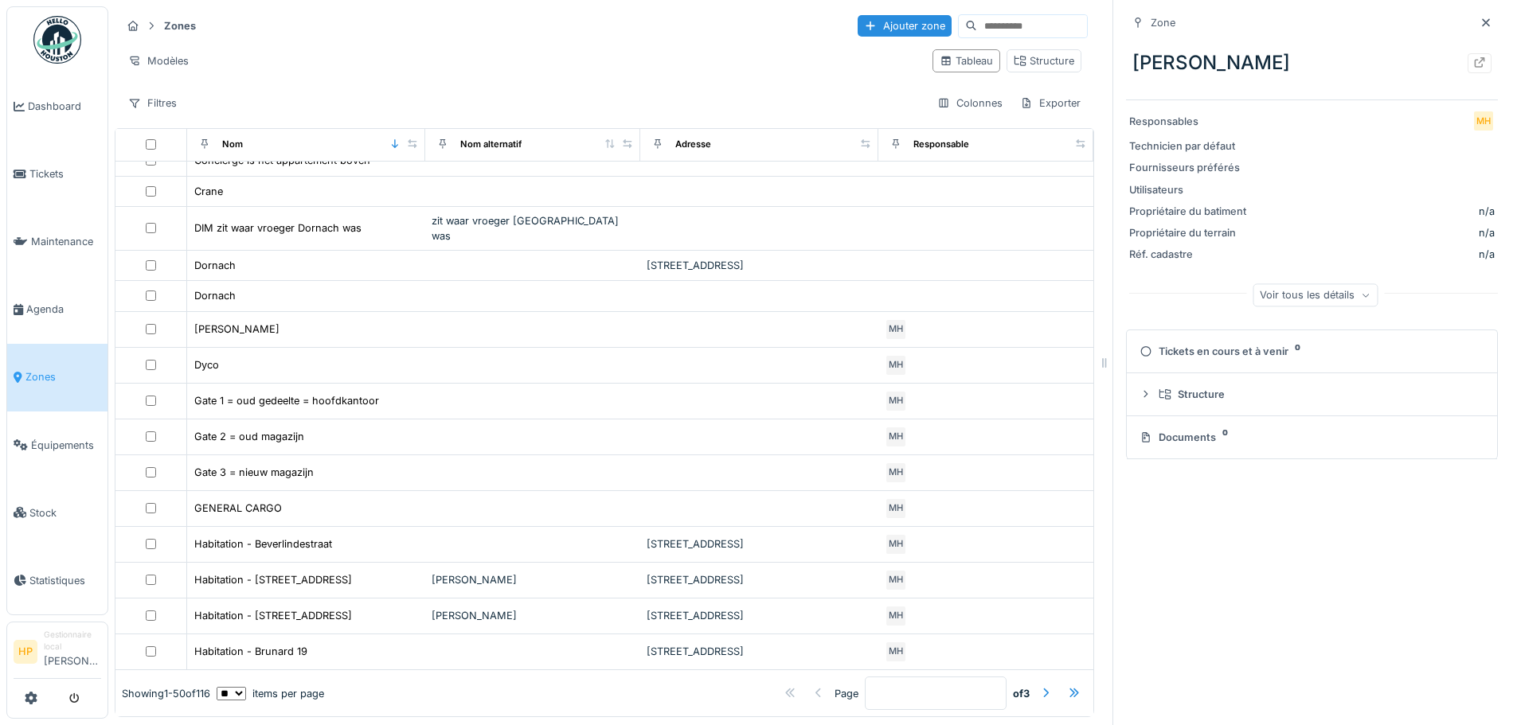
click at [1265, 50] on div "Dornach Welkenraedt" at bounding box center [1312, 62] width 372 height 41
click at [1150, 399] on summary "Structure" at bounding box center [1312, 394] width 358 height 29
click at [1138, 388] on div at bounding box center [1145, 394] width 15 height 13
click at [1139, 389] on icon at bounding box center [1145, 394] width 13 height 10
click at [1190, 483] on div "Documents 0" at bounding box center [1308, 488] width 338 height 15
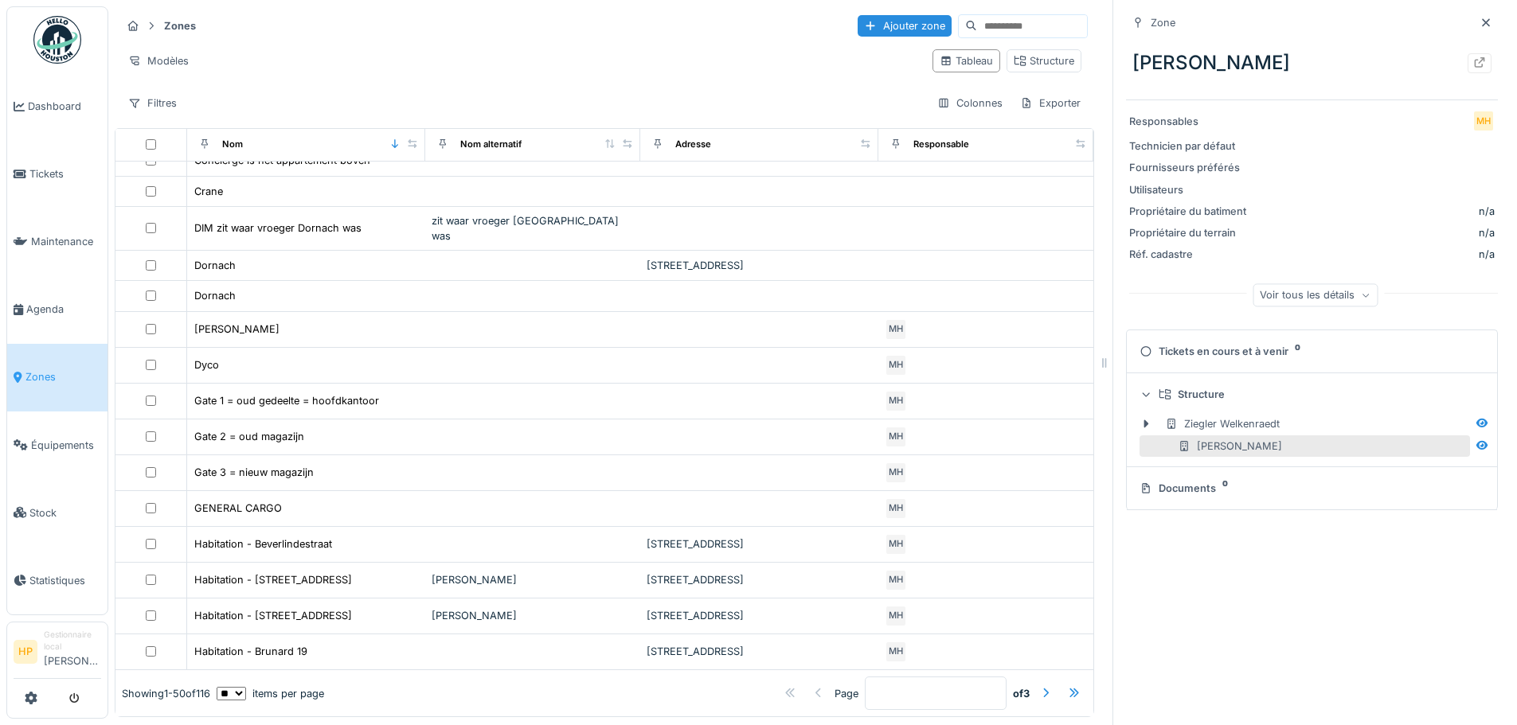
click at [1181, 346] on div "Tickets en cours et à venir 0" at bounding box center [1308, 351] width 338 height 15
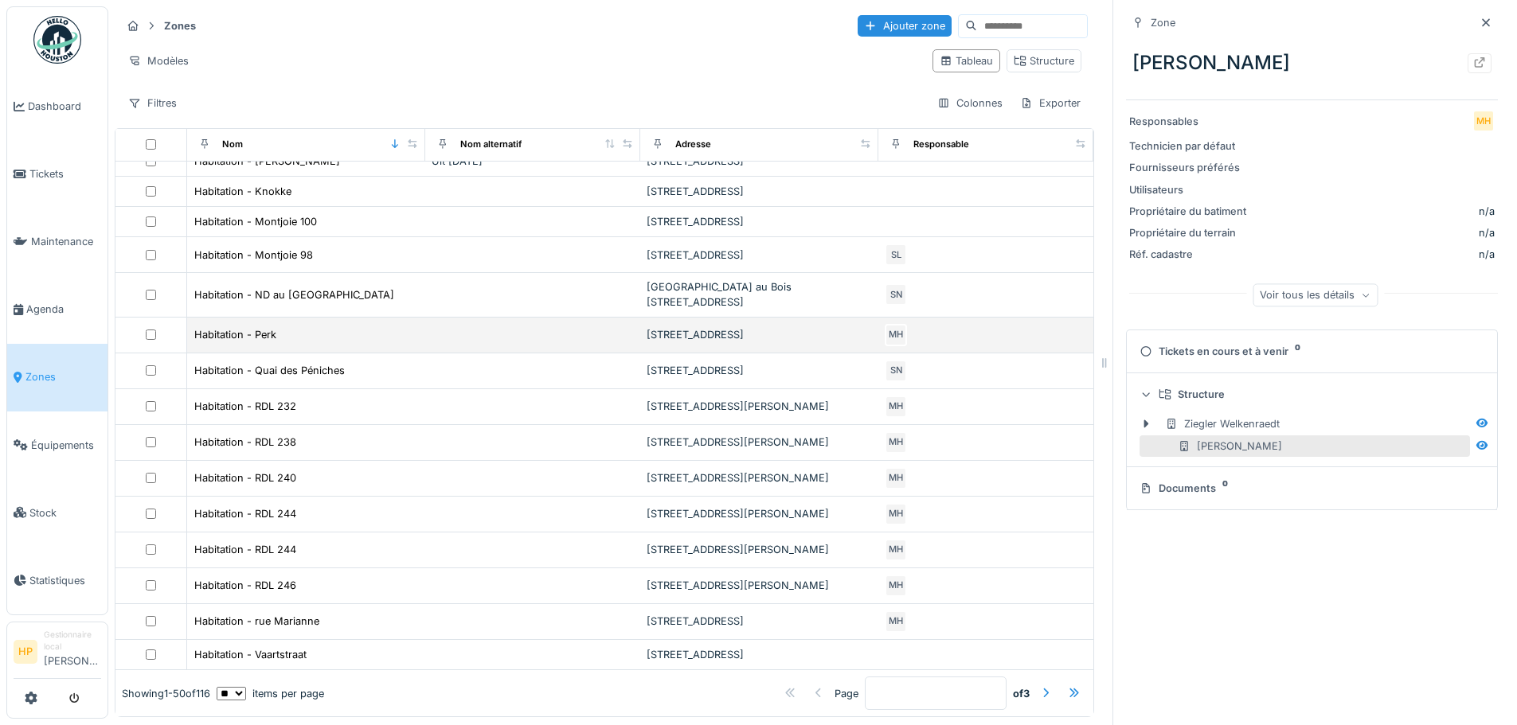
scroll to position [1245, 0]
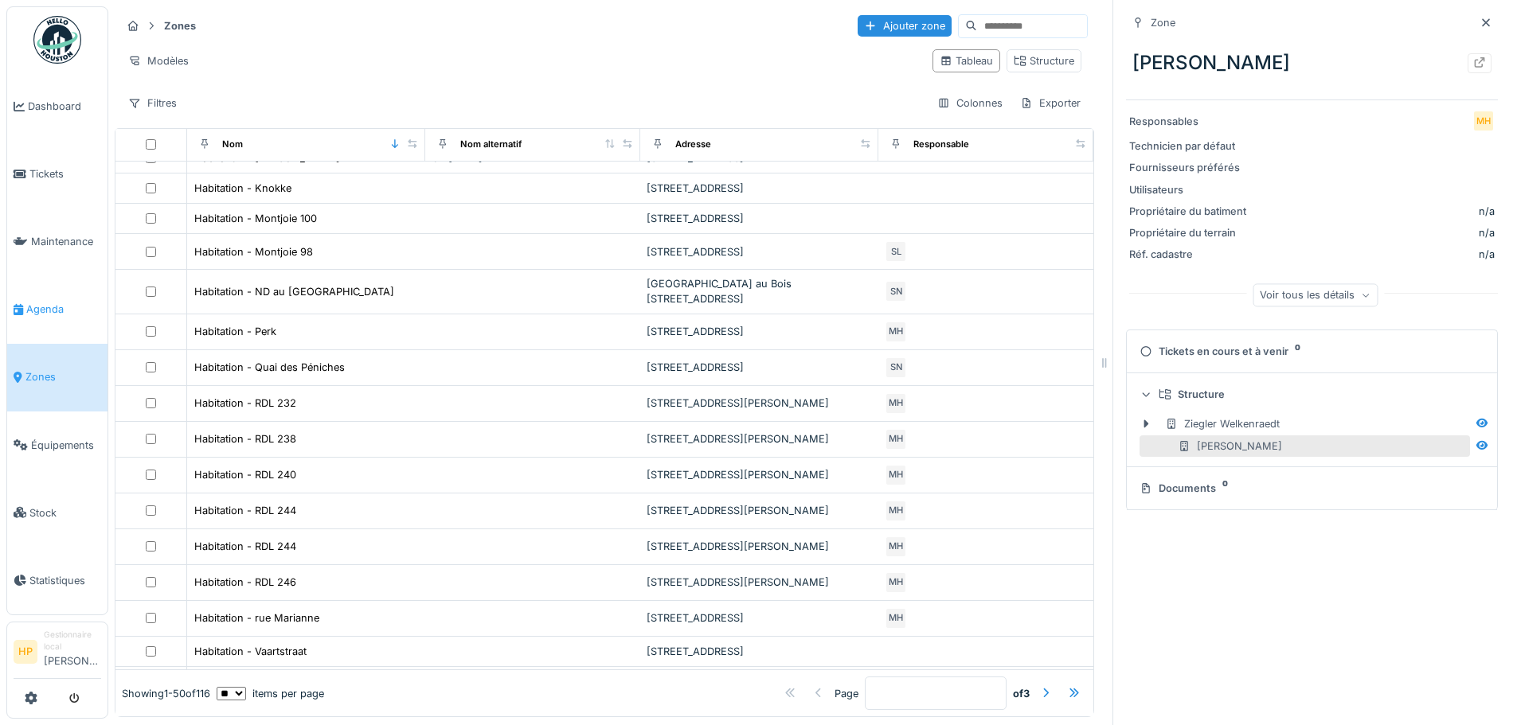
click at [24, 288] on link "Agenda" at bounding box center [57, 309] width 100 height 68
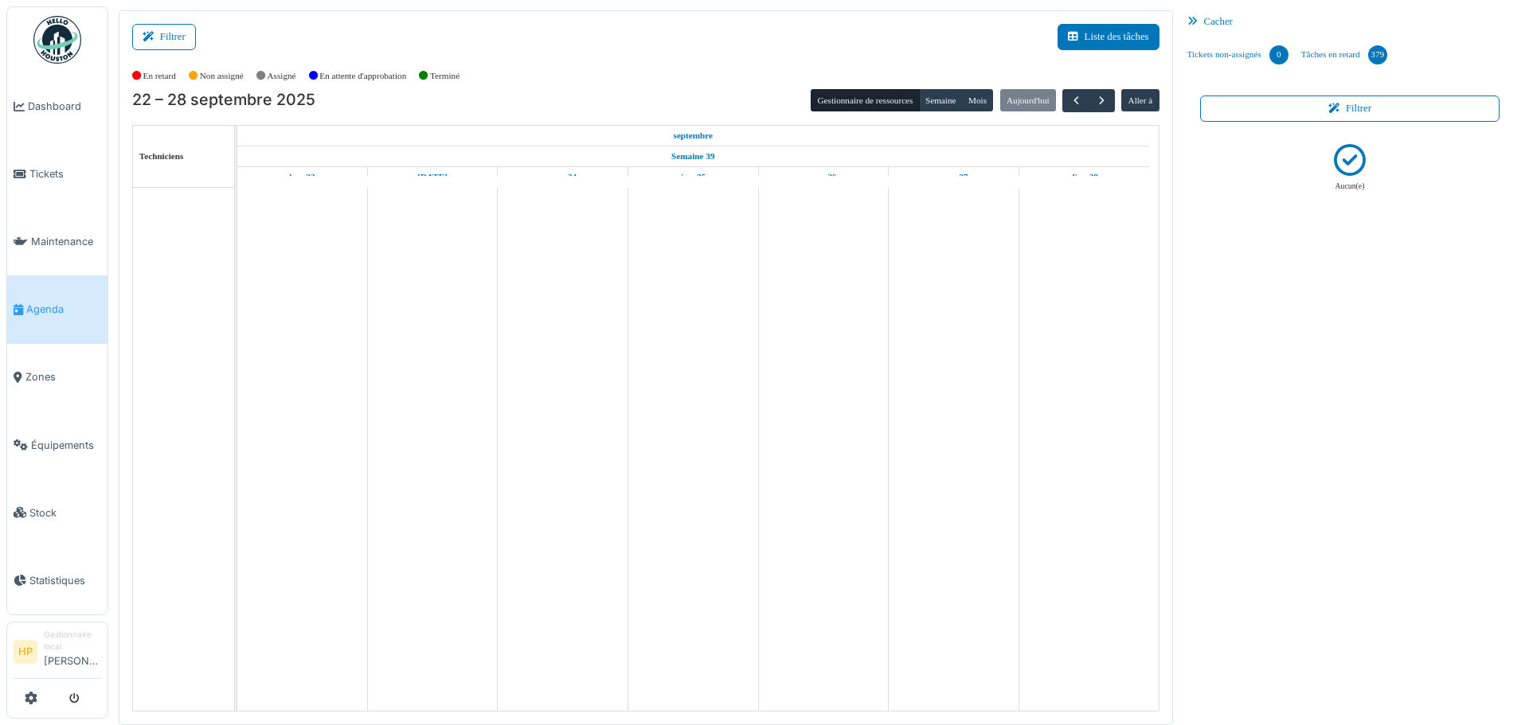
click at [61, 302] on span "Agenda" at bounding box center [63, 309] width 75 height 15
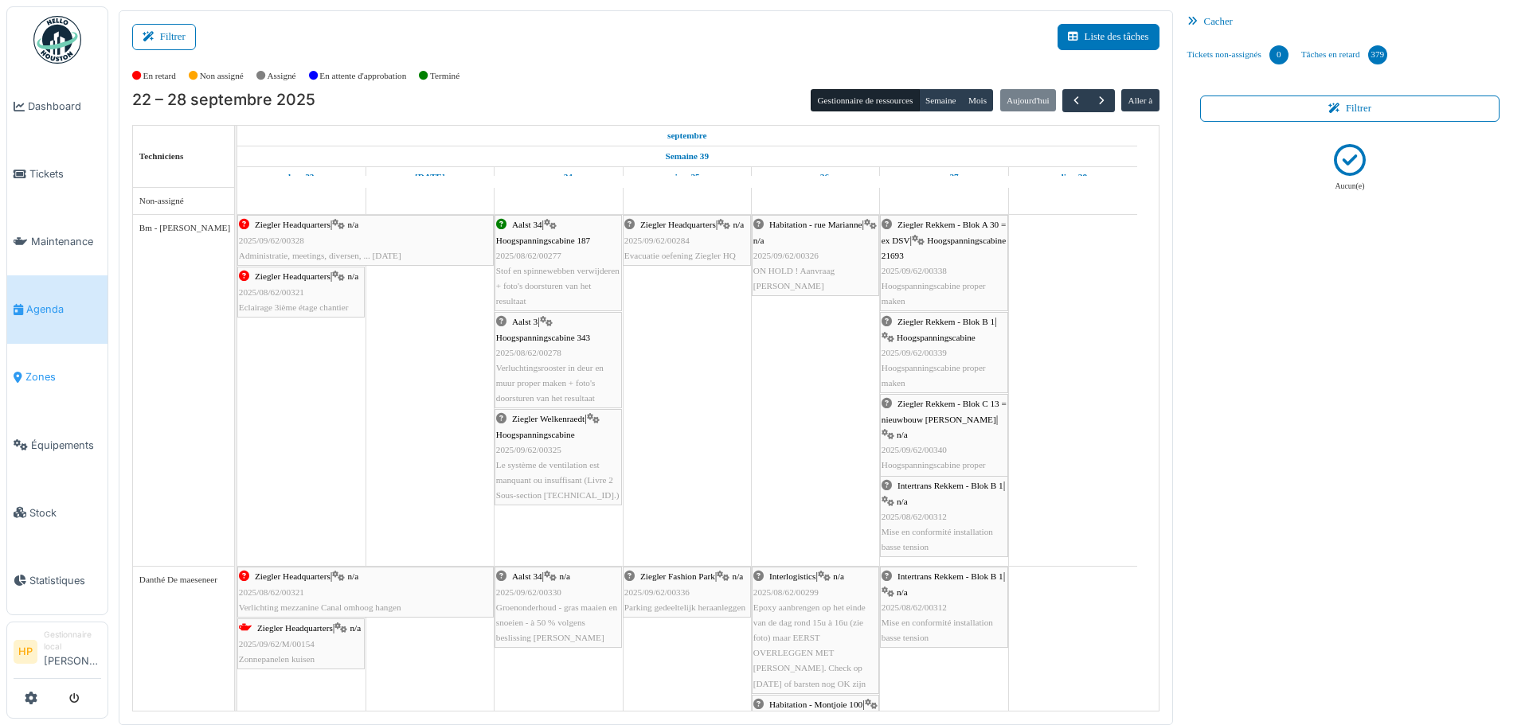
click at [35, 381] on link "Zones" at bounding box center [57, 378] width 100 height 68
click at [45, 373] on span "Zones" at bounding box center [63, 376] width 76 height 15
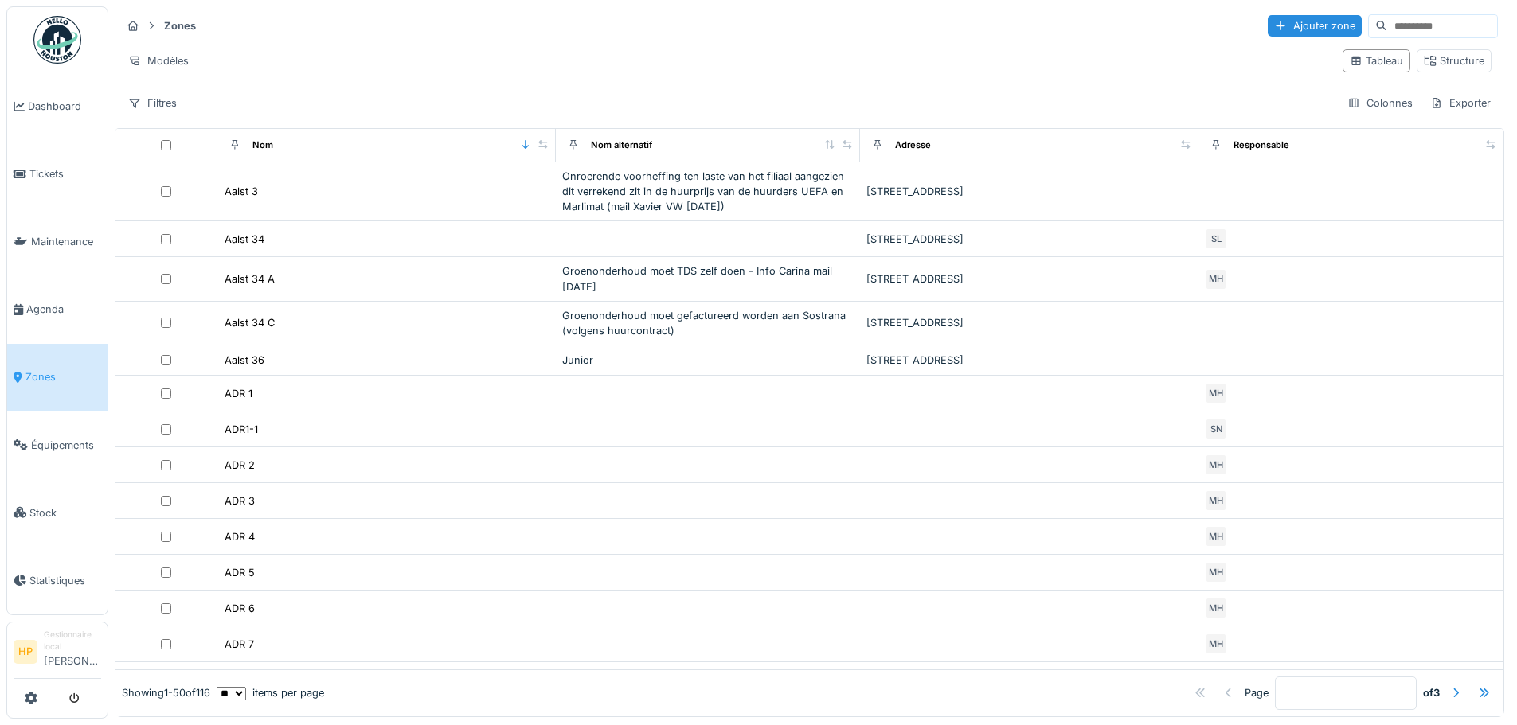
click at [1429, 20] on input at bounding box center [1442, 26] width 110 height 22
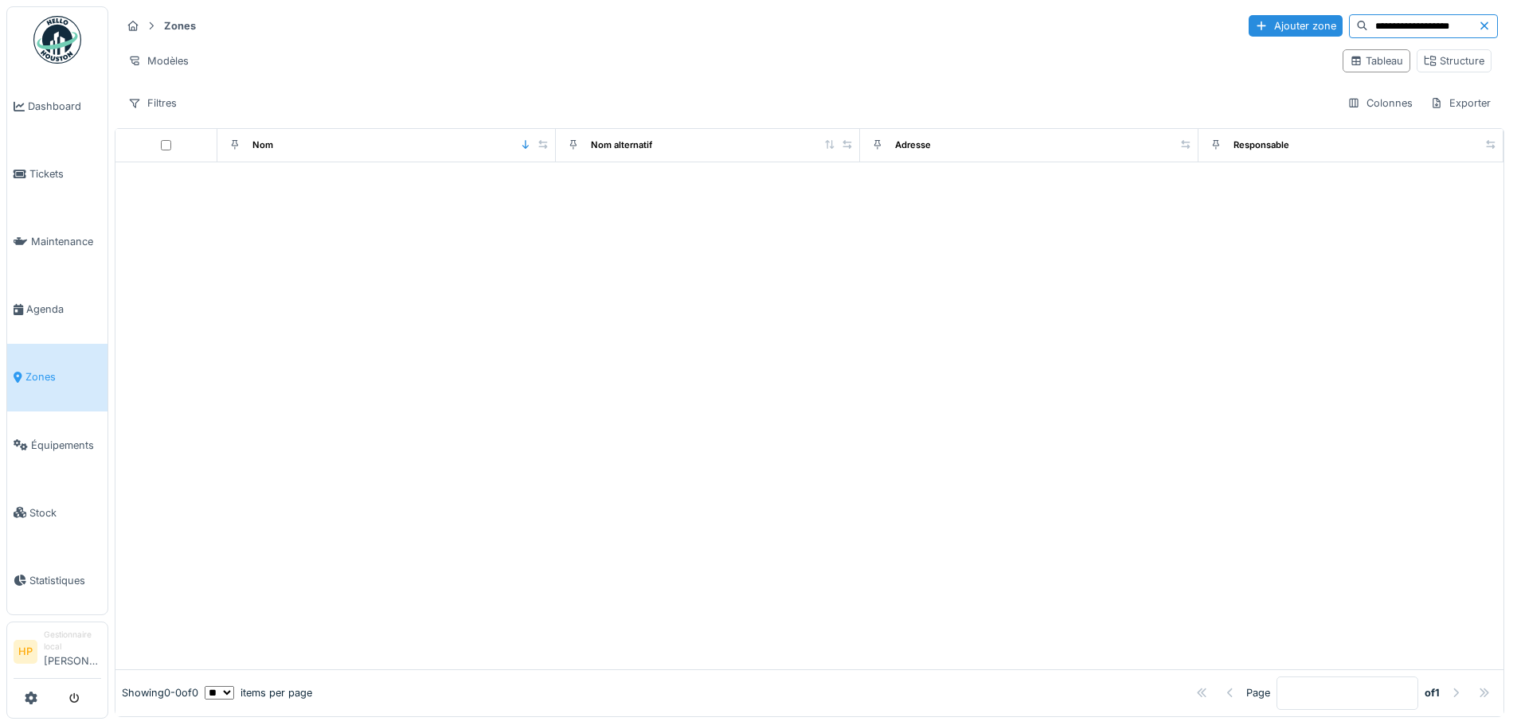
click at [1436, 22] on input "**********" at bounding box center [1423, 26] width 110 height 22
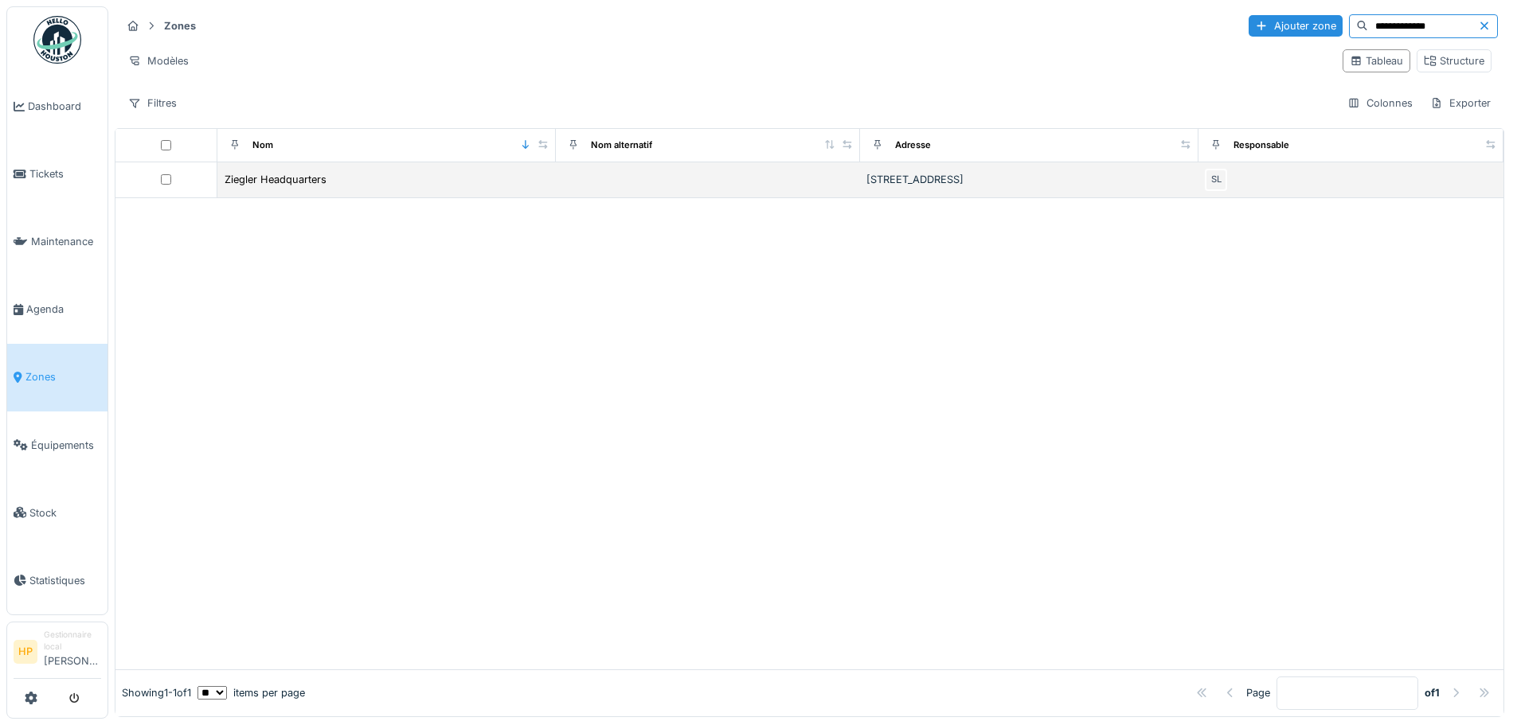
type input "**********"
click at [517, 179] on div "Ziegler Headquarters" at bounding box center [387, 179] width 326 height 17
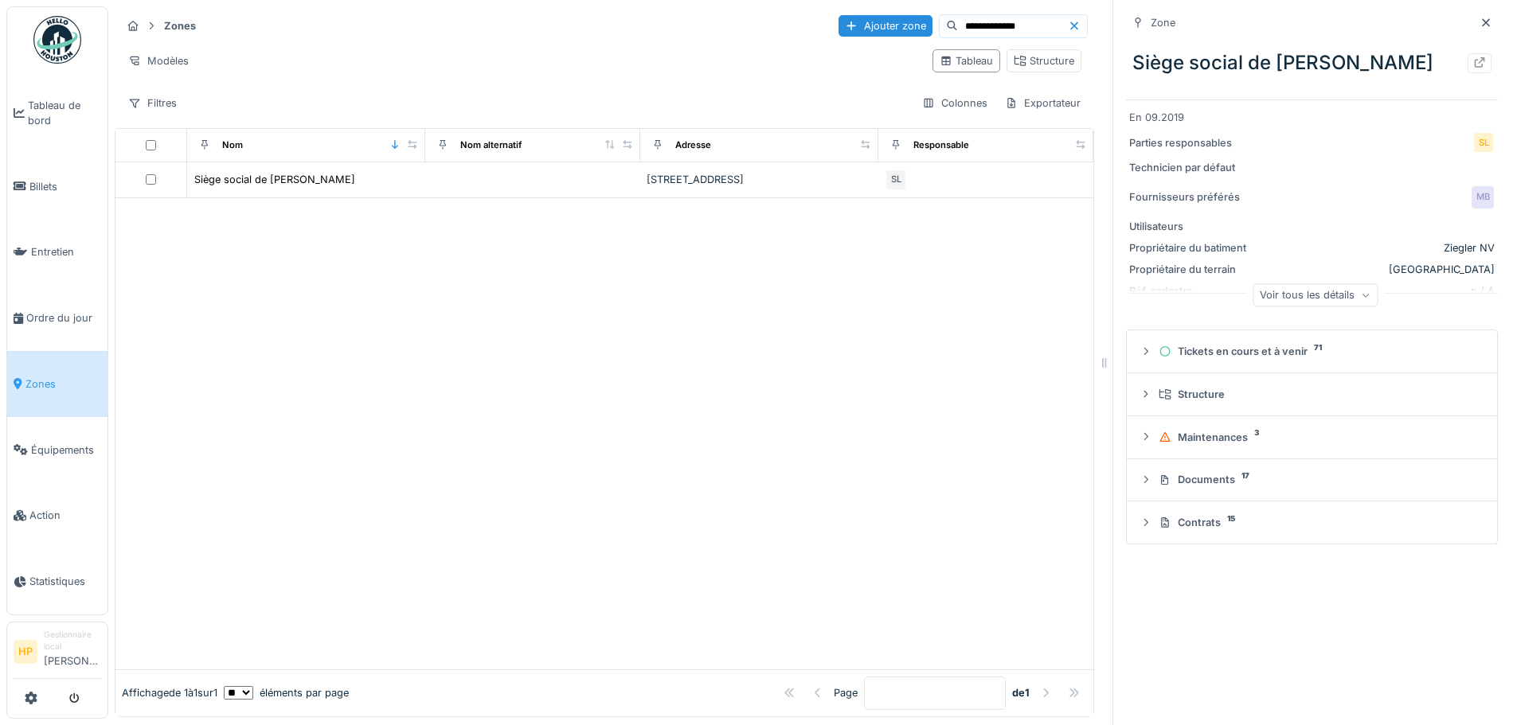
scroll to position [12, 0]
click at [1313, 295] on div "Voir tous les détails" at bounding box center [1314, 294] width 125 height 23
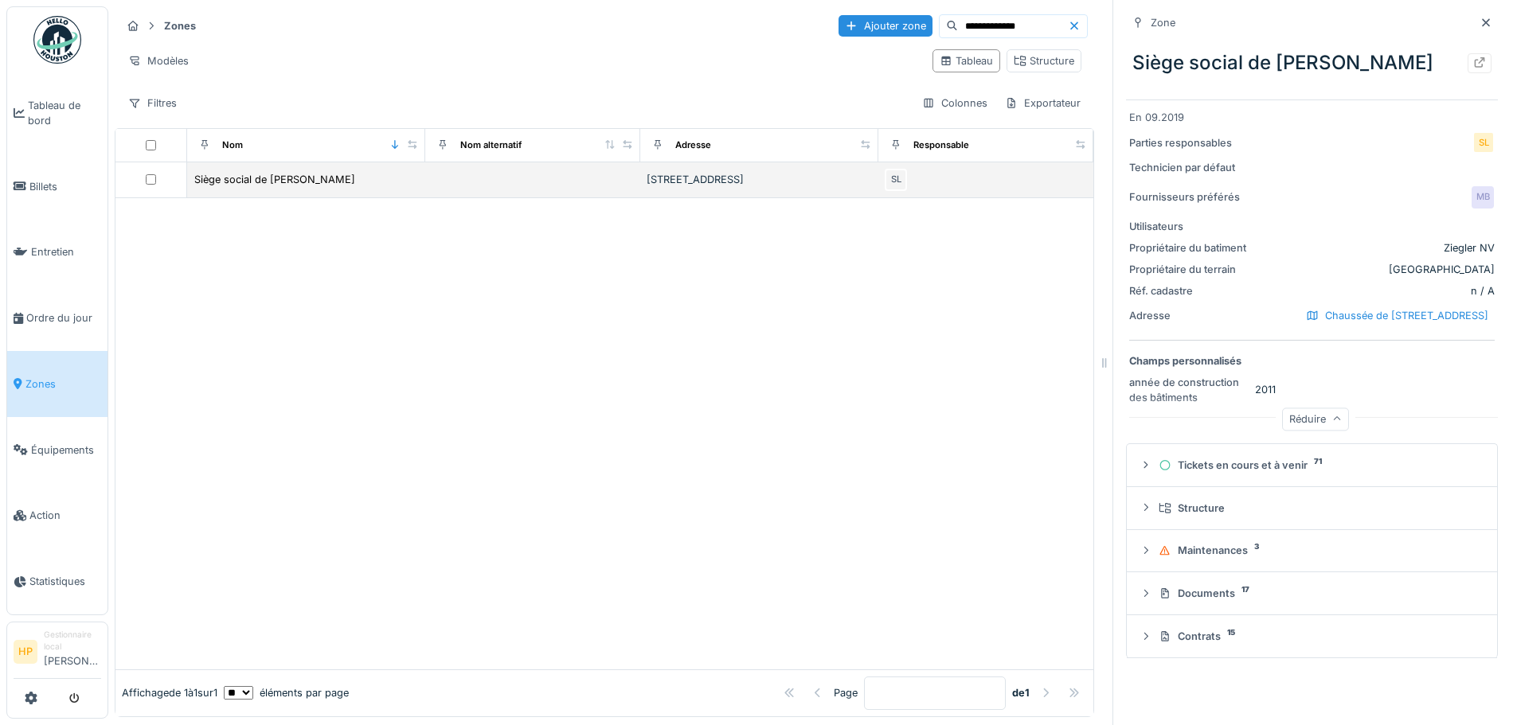
click at [647, 172] on div "[STREET_ADDRESS]" at bounding box center [760, 179] width 226 height 15
